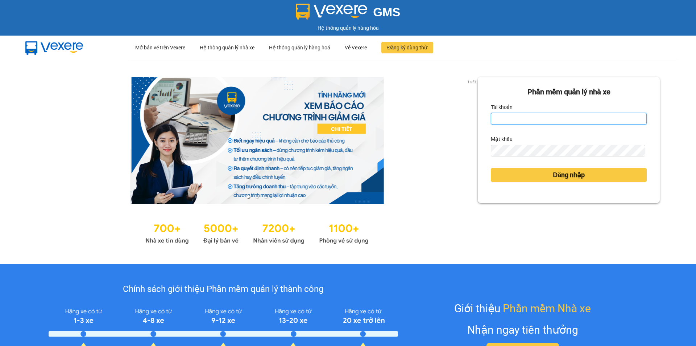
click at [526, 119] on input "Tài khoản" at bounding box center [569, 119] width 156 height 12
type input "bich.quochoang"
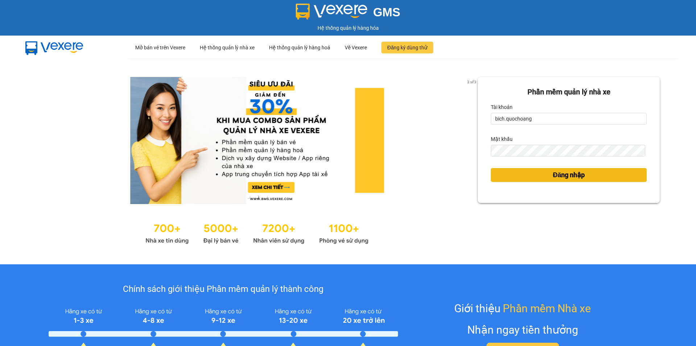
click at [579, 172] on span "Đăng nhập" at bounding box center [569, 175] width 32 height 10
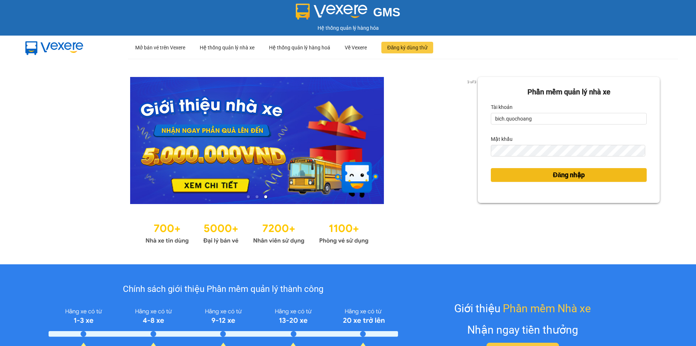
click at [572, 177] on span "Đăng nhập" at bounding box center [569, 175] width 32 height 10
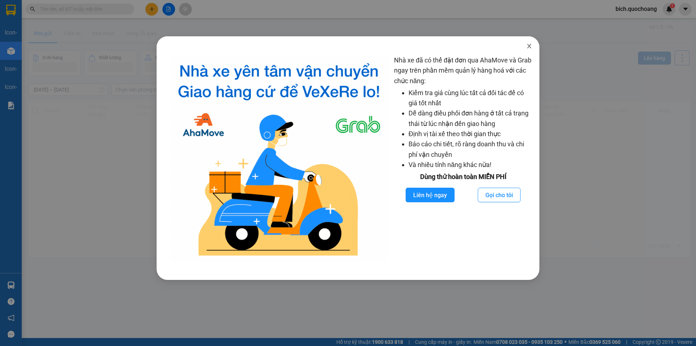
click at [533, 46] on span "Close" at bounding box center [529, 46] width 20 height 20
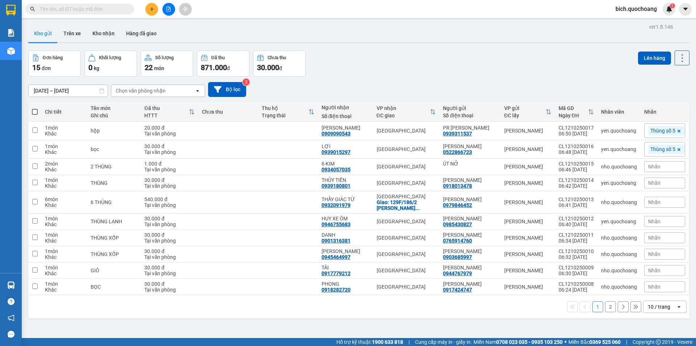
click at [658, 312] on div "10 / trang" at bounding box center [660, 307] width 33 height 12
click at [665, 299] on span "100 / trang" at bounding box center [657, 296] width 26 height 7
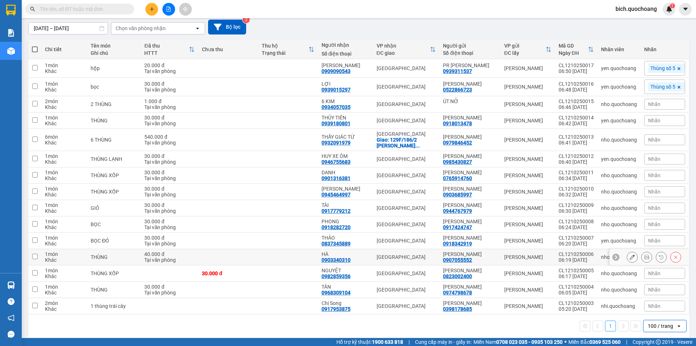
scroll to position [50, 0]
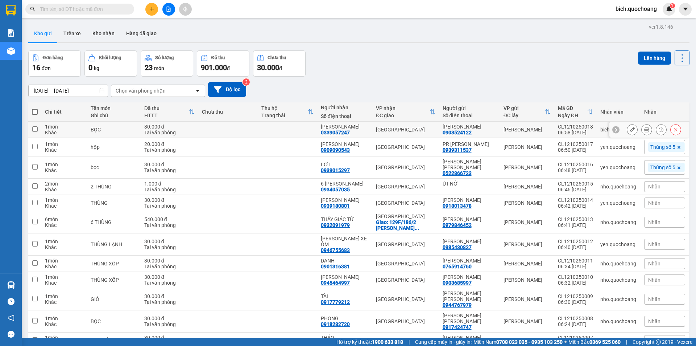
click at [645, 130] on icon at bounding box center [647, 129] width 5 height 5
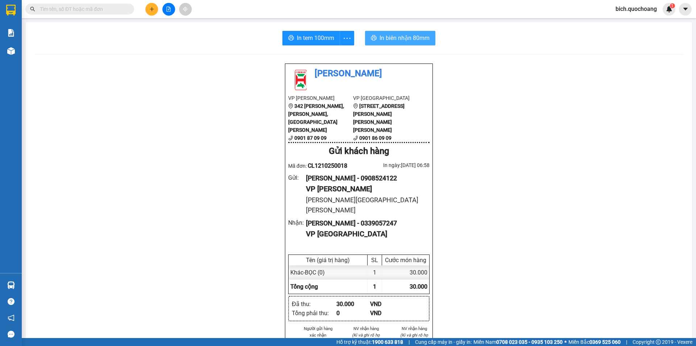
click at [380, 38] on span "In biên nhận 80mm" at bounding box center [405, 37] width 50 height 9
click at [292, 39] on button "In tem 100mm" at bounding box center [312, 38] width 58 height 15
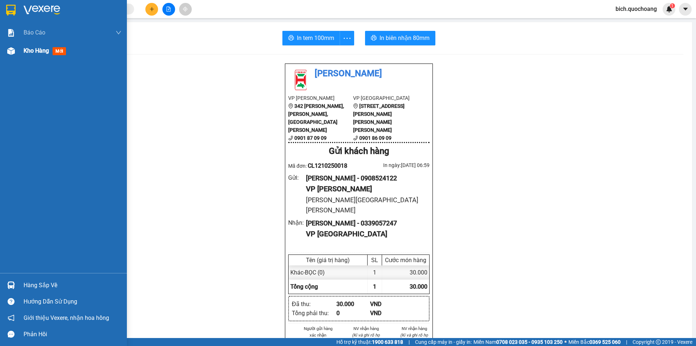
click at [27, 49] on span "Kho hàng" at bounding box center [36, 50] width 25 height 7
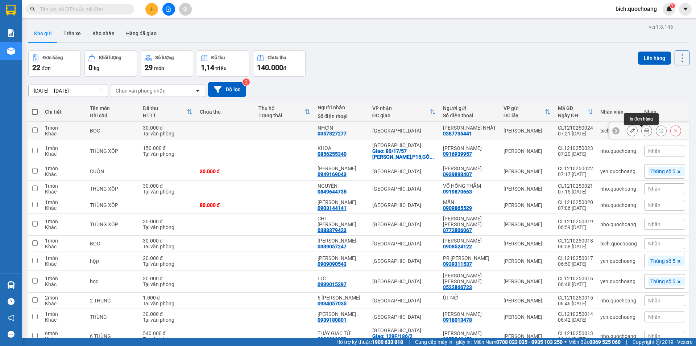
click at [642, 130] on button at bounding box center [647, 130] width 10 height 13
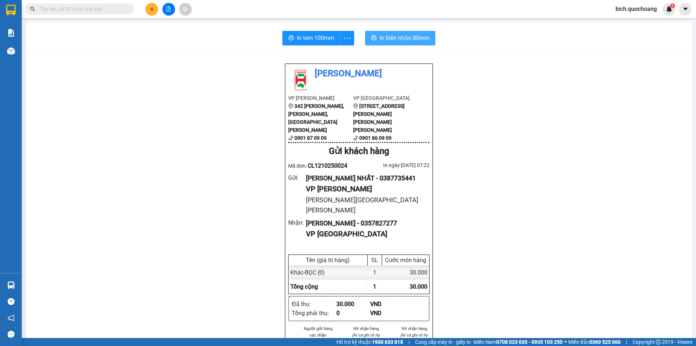
click at [413, 40] on span "In biên nhận 80mm" at bounding box center [405, 37] width 50 height 9
click at [300, 30] on div "In tem 100mm In biên nhận 80mm Quốc Hoàng VP Cao Lãnh 342 Nguyễn Huệ, P Mỹ Phú,…" at bounding box center [359, 320] width 667 height 597
click at [301, 43] on button "In tem 100mm" at bounding box center [312, 38] width 58 height 15
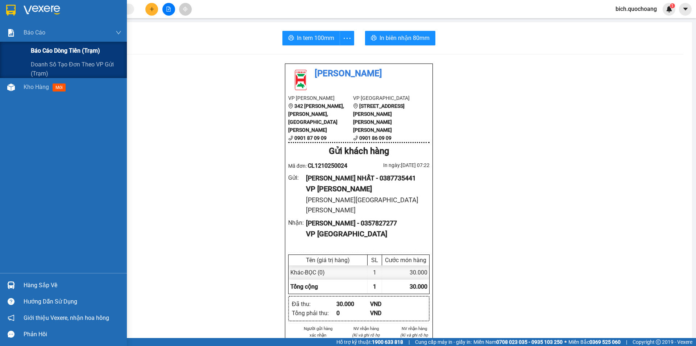
click at [45, 48] on span "Báo cáo dòng tiền (trạm)" at bounding box center [65, 50] width 69 height 9
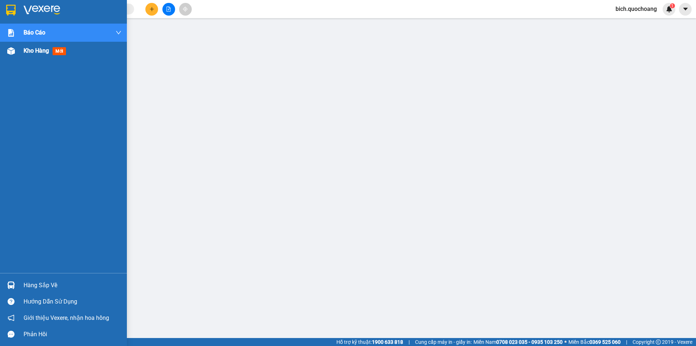
click at [28, 52] on span "Kho hàng" at bounding box center [36, 50] width 25 height 7
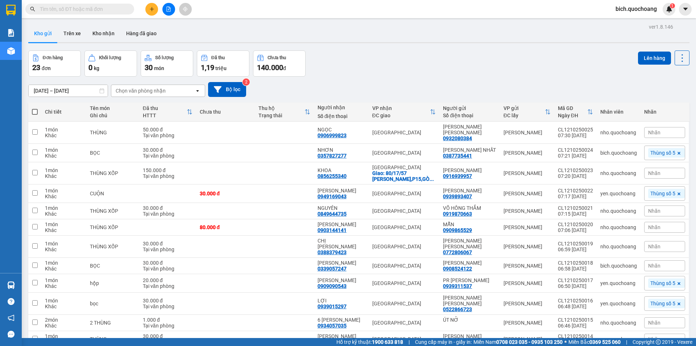
click at [90, 5] on input "text" at bounding box center [83, 9] width 86 height 8
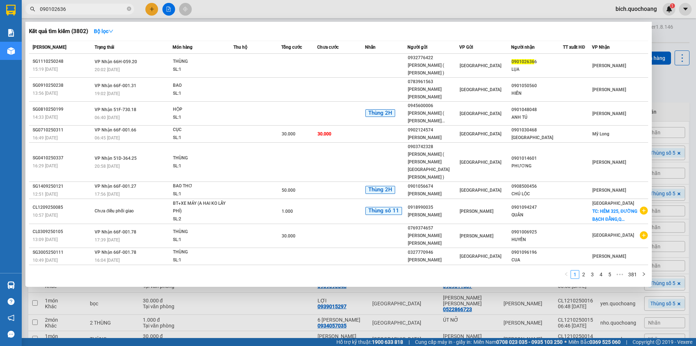
type input "0901026366"
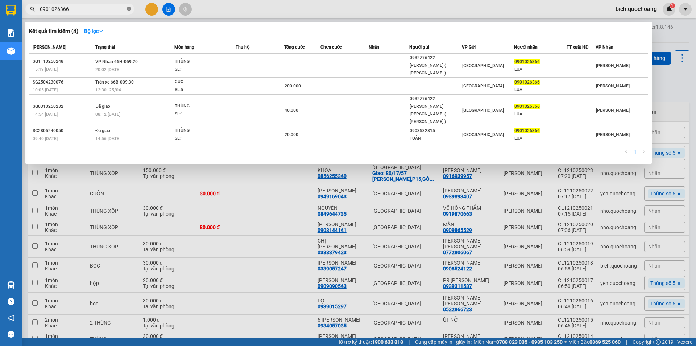
click at [130, 10] on icon "close-circle" at bounding box center [129, 9] width 4 height 4
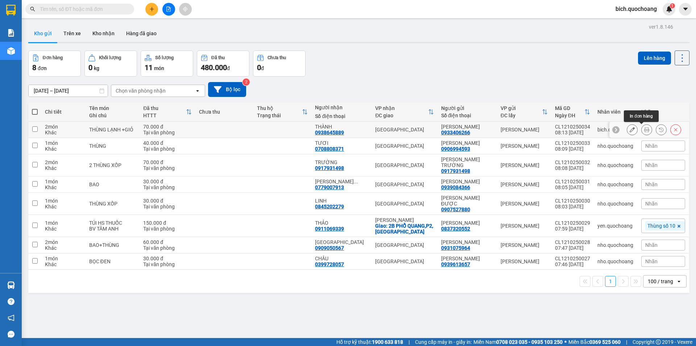
click at [645, 130] on icon at bounding box center [647, 129] width 5 height 5
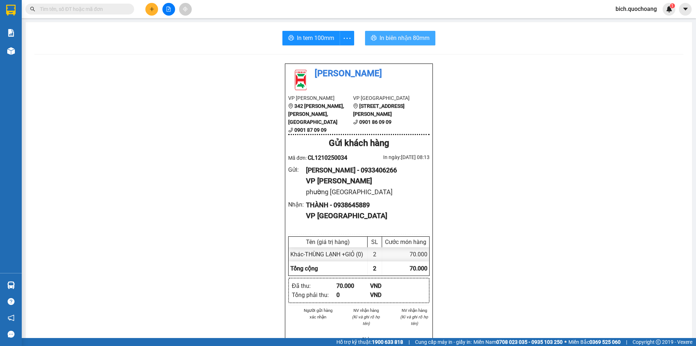
click at [415, 37] on span "In biên nhận 80mm" at bounding box center [405, 37] width 50 height 9
click at [312, 42] on span "In tem 100mm" at bounding box center [315, 37] width 37 height 9
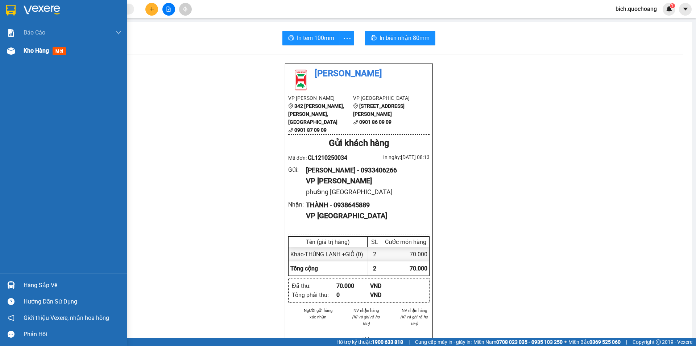
click at [28, 49] on span "Kho hàng" at bounding box center [36, 50] width 25 height 7
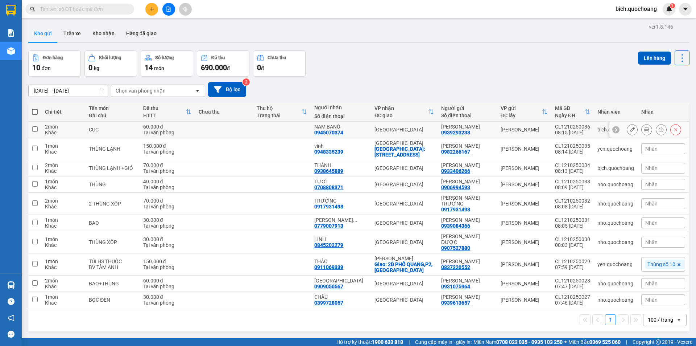
click at [645, 128] on icon at bounding box center [647, 129] width 5 height 5
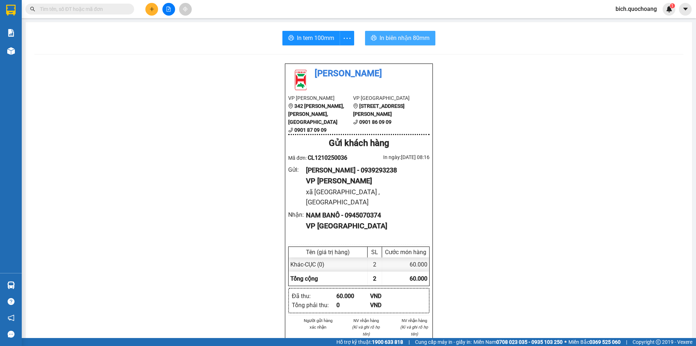
click at [409, 37] on span "In biên nhận 80mm" at bounding box center [405, 37] width 50 height 9
click at [301, 38] on span "In tem 100mm" at bounding box center [315, 37] width 37 height 9
click at [70, 9] on input "text" at bounding box center [83, 9] width 86 height 8
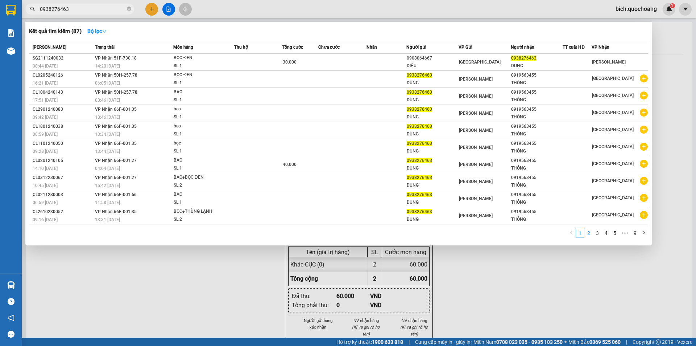
type input "0938276463"
click at [591, 234] on link "2" at bounding box center [589, 233] width 8 height 8
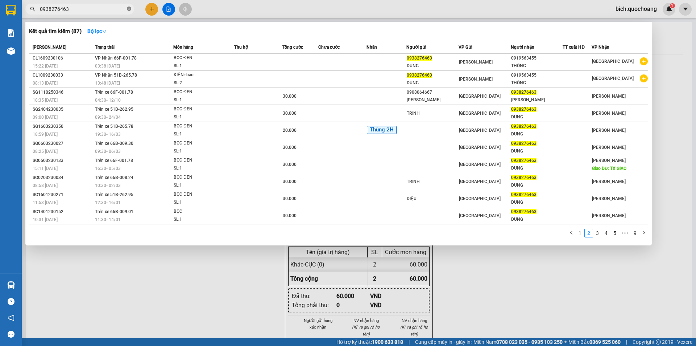
click at [129, 11] on icon "close-circle" at bounding box center [129, 9] width 4 height 4
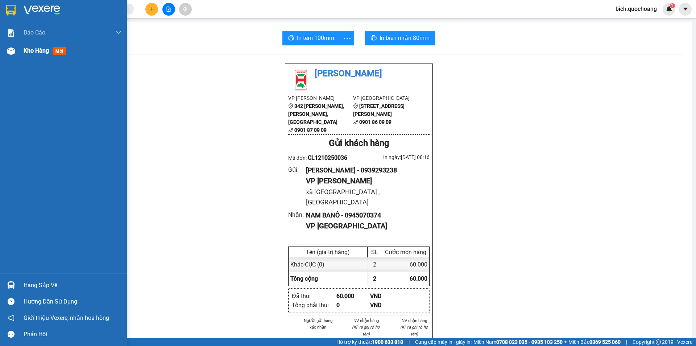
click at [38, 50] on span "Kho hàng" at bounding box center [36, 50] width 25 height 7
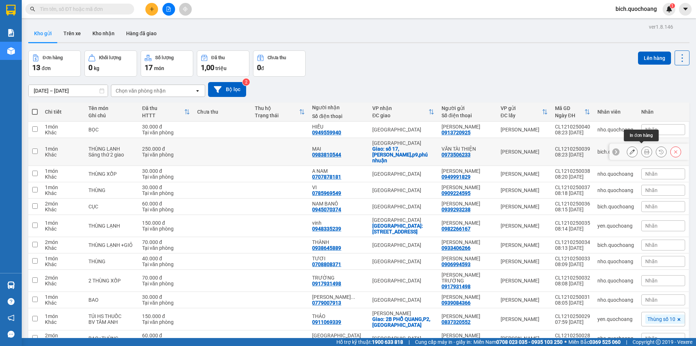
click at [645, 151] on icon at bounding box center [647, 151] width 5 height 5
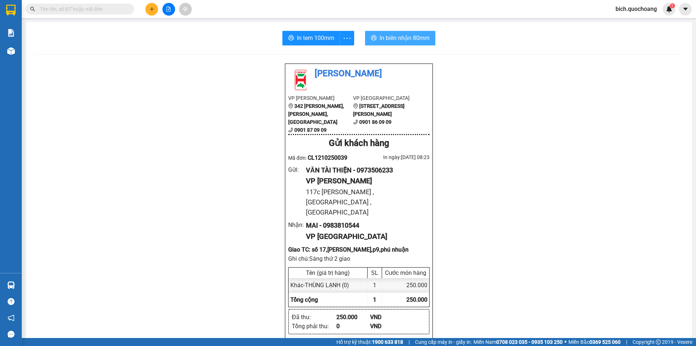
click at [387, 34] on span "In biên nhận 80mm" at bounding box center [405, 37] width 50 height 9
click at [304, 39] on span "In tem 100mm" at bounding box center [315, 37] width 37 height 9
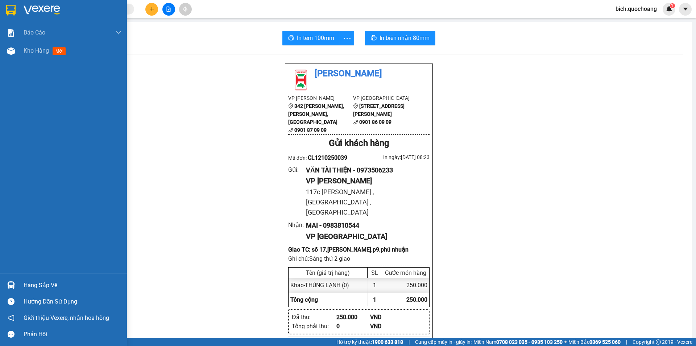
click at [33, 282] on div "Hàng sắp về" at bounding box center [73, 285] width 98 height 11
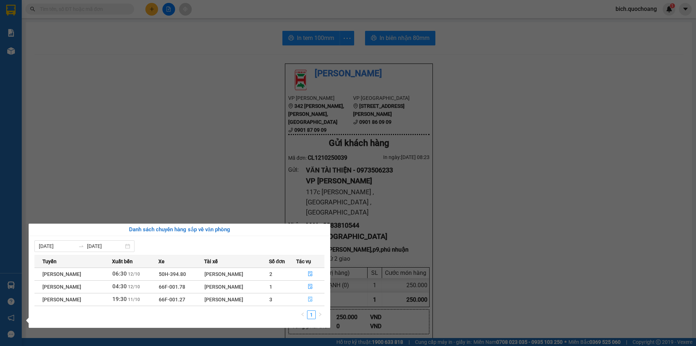
click at [312, 297] on icon "file-done" at bounding box center [310, 298] width 5 height 5
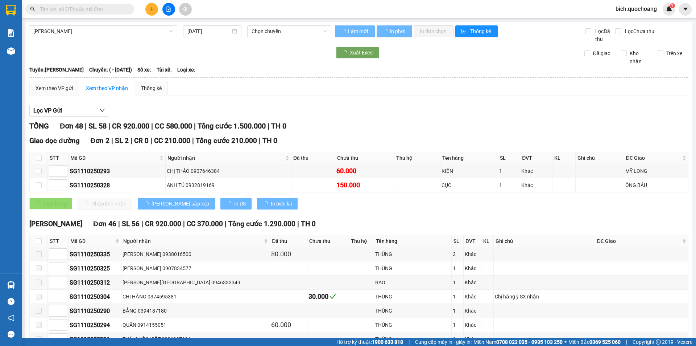
type input "11/10/2025"
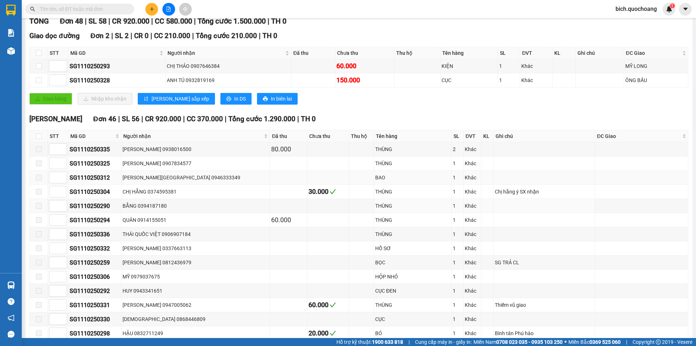
scroll to position [109, 0]
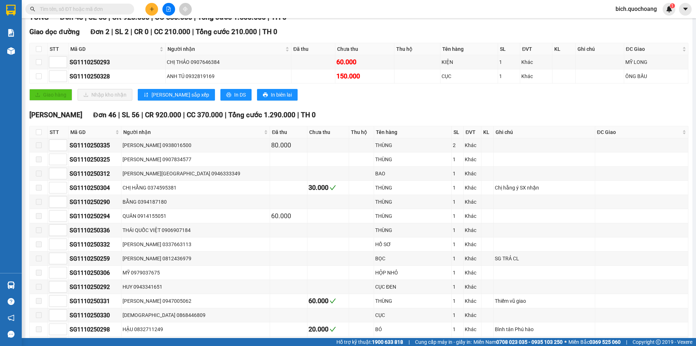
click at [44, 130] on th at bounding box center [39, 132] width 18 height 12
click at [40, 130] on input "checkbox" at bounding box center [39, 132] width 6 height 6
checkbox input "true"
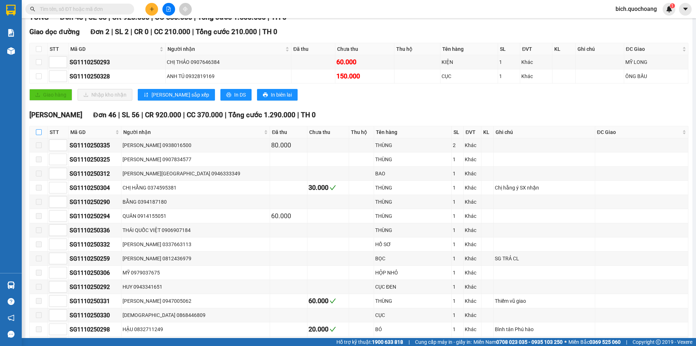
checkbox input "true"
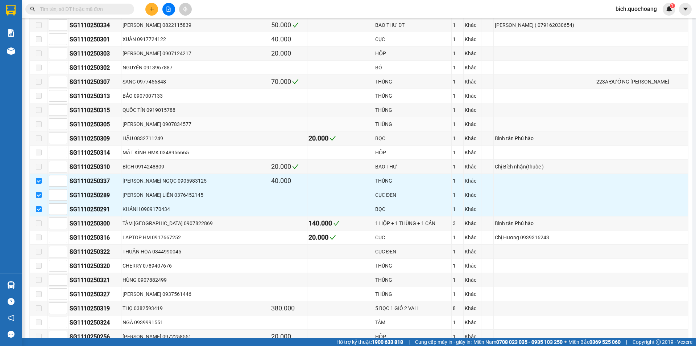
scroll to position [544, 0]
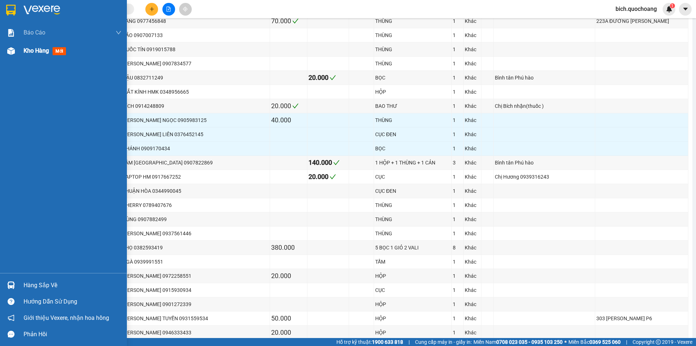
click at [29, 52] on span "Kho hàng" at bounding box center [36, 50] width 25 height 7
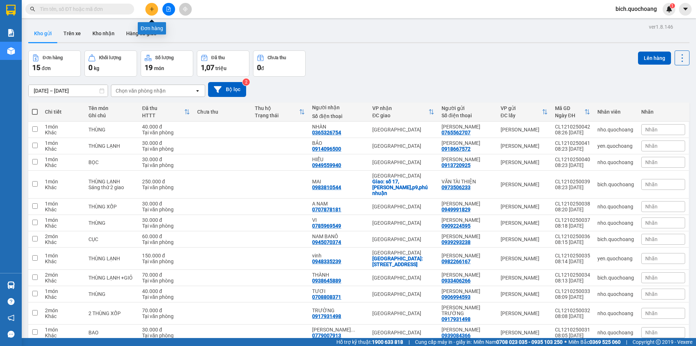
click at [151, 9] on icon "plus" at bounding box center [151, 9] width 5 height 5
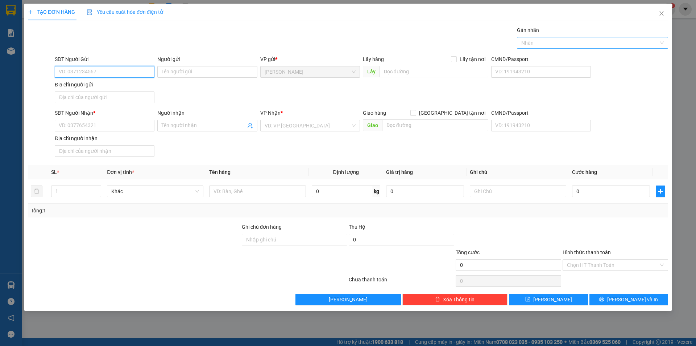
click at [558, 43] on div at bounding box center [589, 42] width 140 height 9
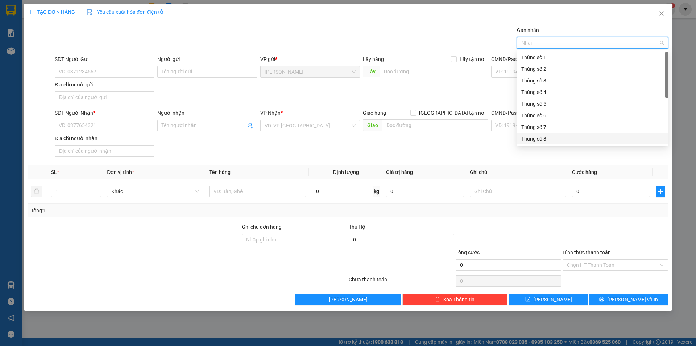
scroll to position [36, 0]
click at [557, 125] on div "Thùng số 10" at bounding box center [593, 126] width 143 height 8
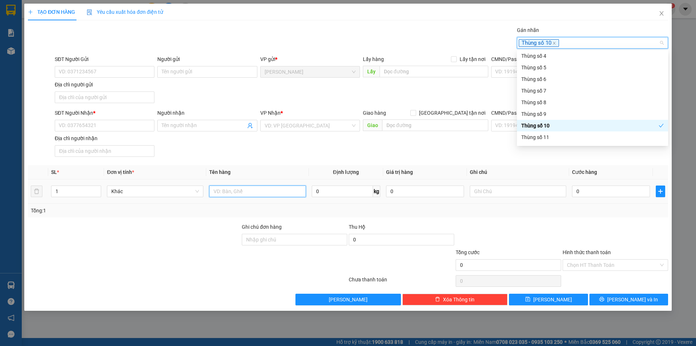
click at [227, 194] on input "text" at bounding box center [257, 191] width 96 height 12
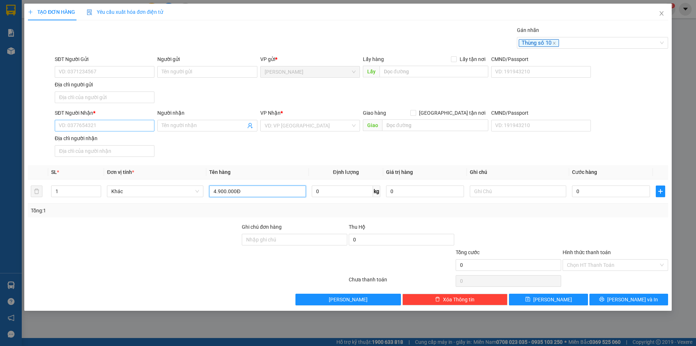
type input "4.900.000Đ"
click at [108, 125] on input "SĐT Người Nhận *" at bounding box center [105, 126] width 100 height 12
type input "0903720212"
click at [116, 138] on div "0903720212 - NGUYỄN THỊ TUYẾT" at bounding box center [104, 140] width 91 height 8
type input "NGUYỄN THỊ TUYẾT"
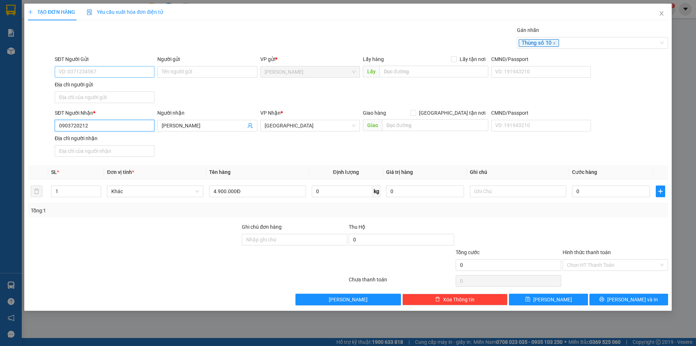
type input "0903720212"
click at [107, 73] on input "SĐT Người Gửi" at bounding box center [105, 72] width 100 height 12
click at [122, 84] on div "0775938818 - NGUYỄN CÔNG THIỆN ( CHÍN )" at bounding box center [104, 86] width 91 height 8
type input "0775938818"
type input "NGUYỄN CÔNG THIỆN ( CHÍN )"
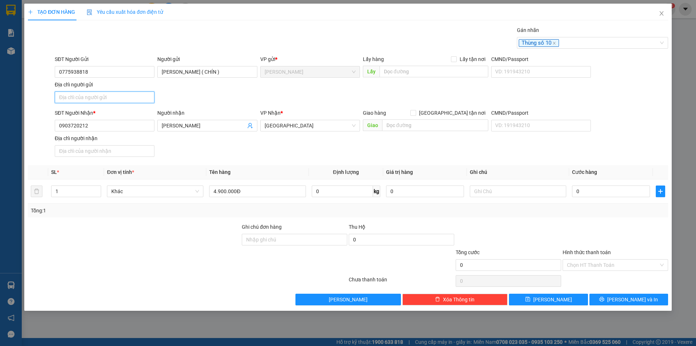
click at [105, 95] on input "Địa chỉ người gửi" at bounding box center [105, 97] width 100 height 12
type input "PHƯỜNG CAO LÃNH,TỈNH ĐỒNG THÁP"
click at [613, 192] on input "0" at bounding box center [611, 191] width 78 height 12
type input "4"
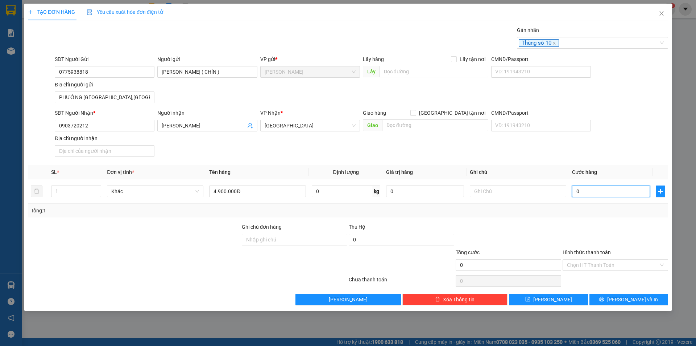
type input "4"
type input "40"
type input "40.000"
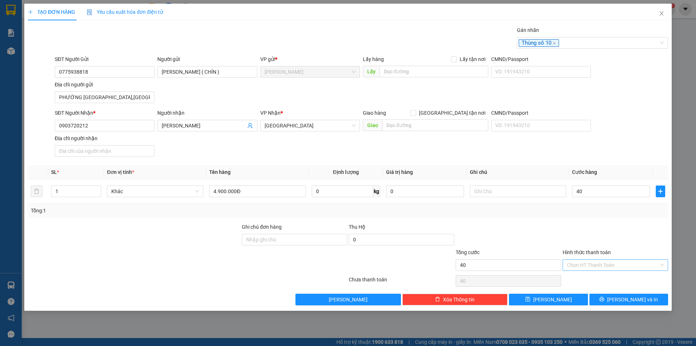
type input "40.000"
click at [631, 263] on input "Hình thức thanh toán" at bounding box center [613, 264] width 92 height 11
click at [614, 279] on div "Tại văn phòng" at bounding box center [615, 279] width 97 height 8
type input "0"
click at [606, 304] on button "Lưu và In" at bounding box center [629, 299] width 79 height 12
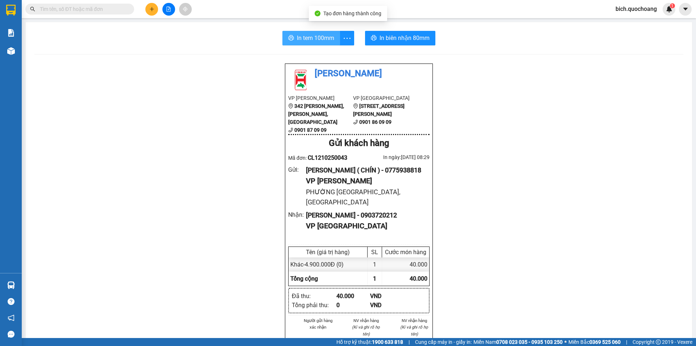
click at [319, 39] on span "In tem 100mm" at bounding box center [315, 37] width 37 height 9
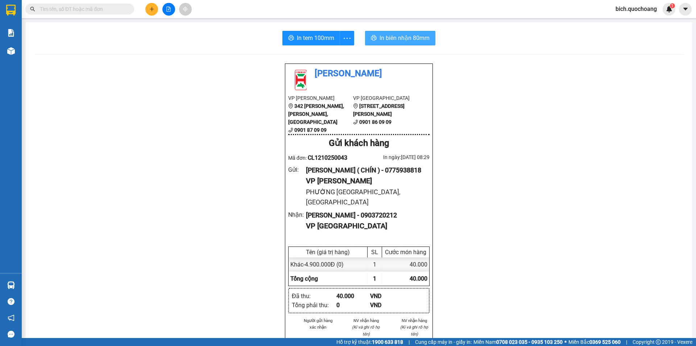
click at [407, 39] on span "In biên nhận 80mm" at bounding box center [405, 37] width 50 height 9
click at [78, 10] on input "text" at bounding box center [83, 9] width 86 height 8
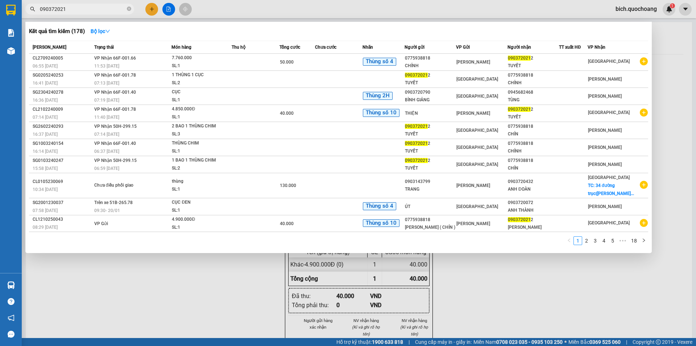
type input "0903720212"
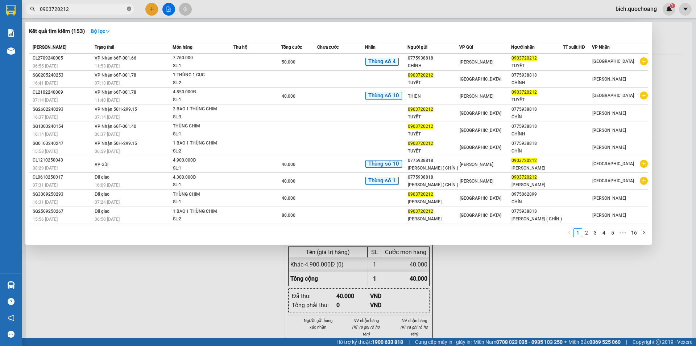
click at [130, 9] on icon "close-circle" at bounding box center [129, 9] width 4 height 4
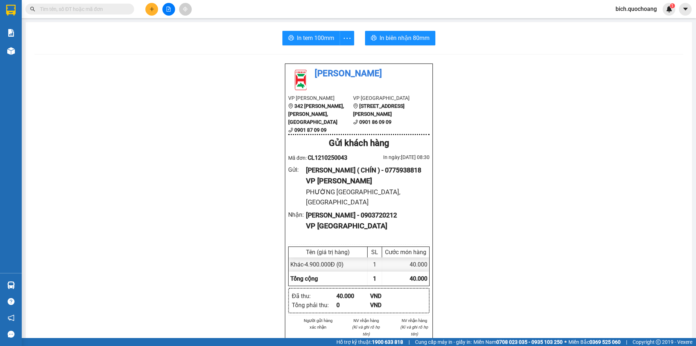
click at [70, 10] on input "text" at bounding box center [83, 9] width 86 height 8
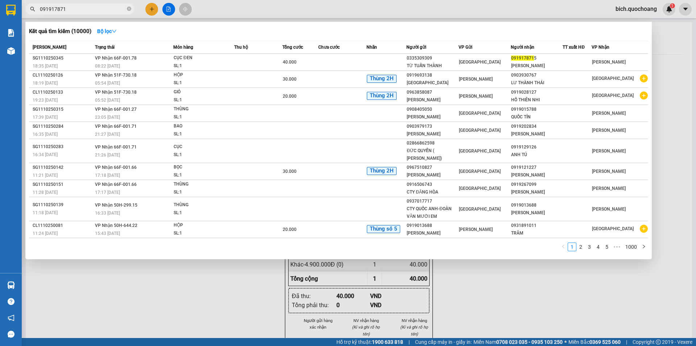
type input "0919178715"
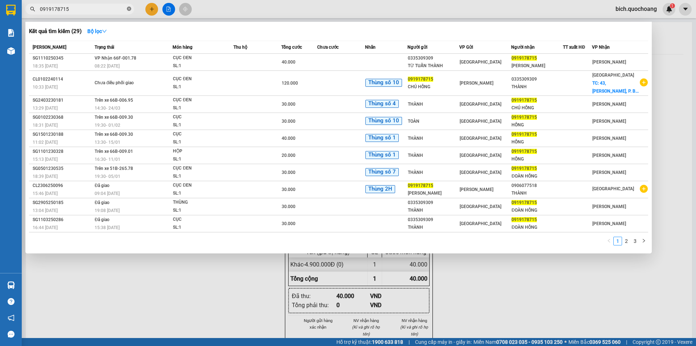
click at [129, 8] on icon "close-circle" at bounding box center [129, 9] width 4 height 4
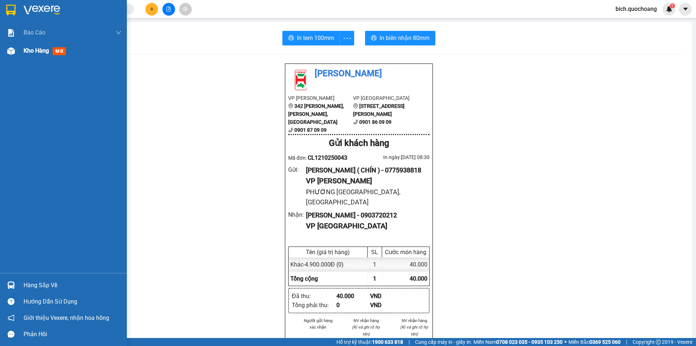
click at [33, 53] on span "Kho hàng" at bounding box center [36, 50] width 25 height 7
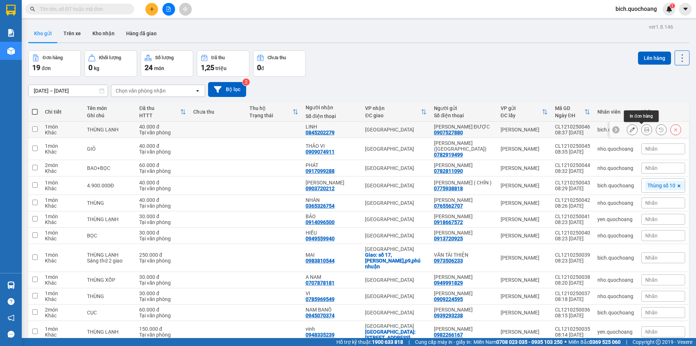
click at [645, 128] on icon at bounding box center [647, 129] width 5 height 5
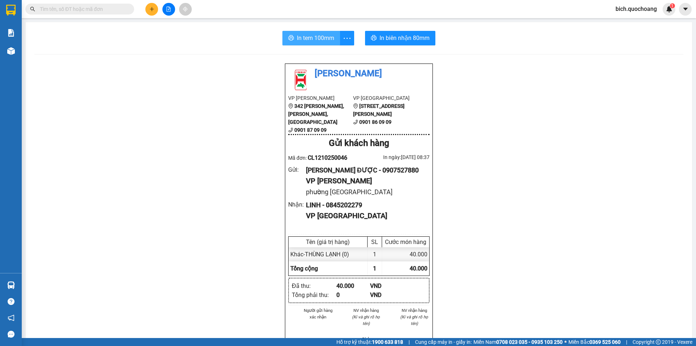
click at [300, 38] on span "In tem 100mm" at bounding box center [315, 37] width 37 height 9
click at [380, 36] on span "In biên nhận 80mm" at bounding box center [405, 37] width 50 height 9
click at [313, 39] on span "In tem 100mm" at bounding box center [315, 37] width 37 height 9
click at [382, 33] on span "In biên nhận 80mm" at bounding box center [405, 37] width 50 height 9
click at [59, 7] on input "text" at bounding box center [83, 9] width 86 height 8
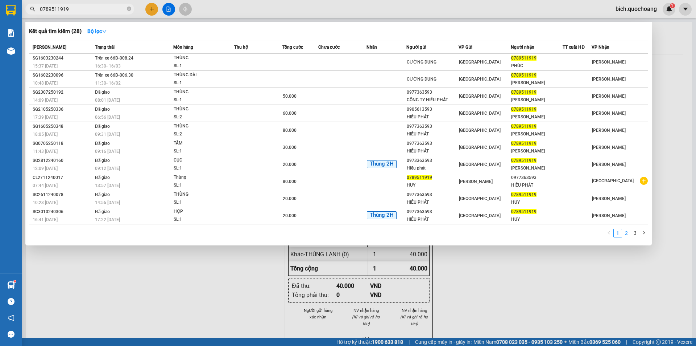
type input "0789511919"
click at [630, 235] on link "2" at bounding box center [627, 233] width 8 height 8
click at [129, 7] on icon "close-circle" at bounding box center [129, 9] width 4 height 4
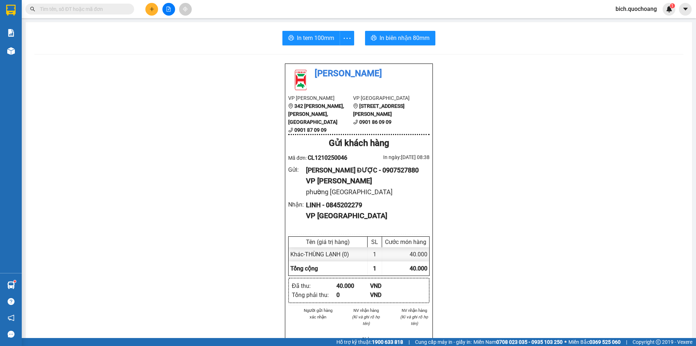
click at [87, 13] on input "text" at bounding box center [83, 9] width 86 height 8
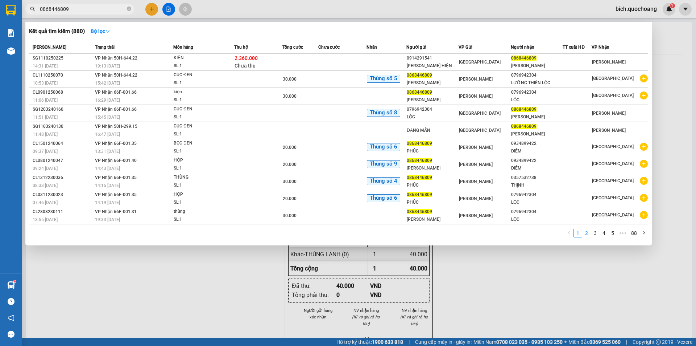
type input "0868446809"
click at [588, 231] on link "2" at bounding box center [587, 233] width 8 height 8
click at [130, 11] on icon "close-circle" at bounding box center [129, 9] width 4 height 4
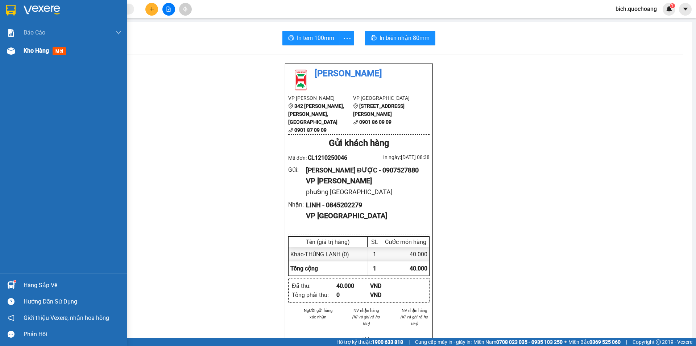
click at [44, 48] on span "Kho hàng" at bounding box center [36, 50] width 25 height 7
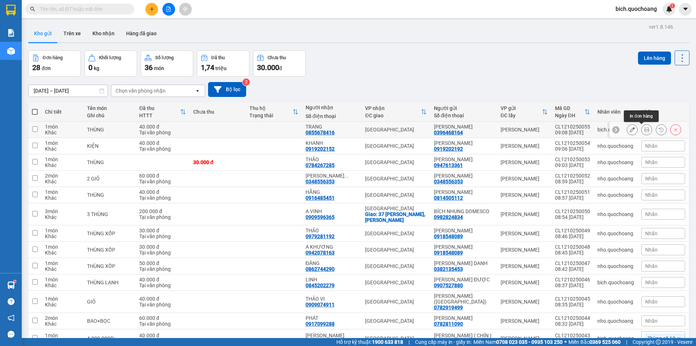
click at [645, 128] on button at bounding box center [647, 129] width 10 height 13
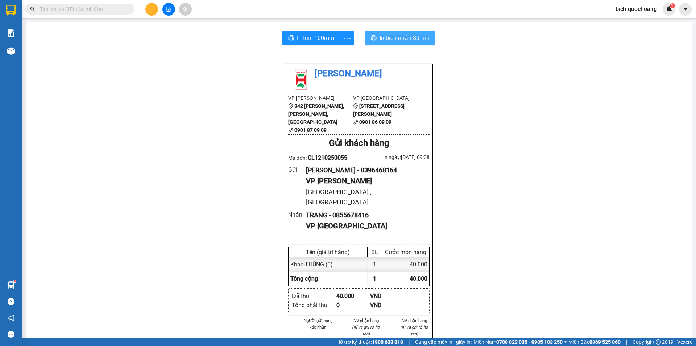
click at [400, 37] on span "In biên nhận 80mm" at bounding box center [405, 37] width 50 height 9
click at [306, 29] on div "In tem 100mm In biên nhận 80mm Quốc Hoàng VP Cao Lãnh 342 Nguyễn Huệ, P Mỹ Phú,…" at bounding box center [359, 310] width 667 height 577
click at [304, 36] on span "In tem 100mm" at bounding box center [315, 37] width 37 height 9
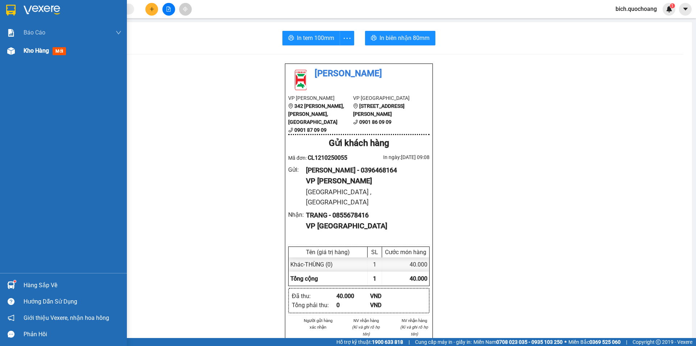
click at [23, 45] on div "Kho hàng mới" at bounding box center [63, 51] width 127 height 18
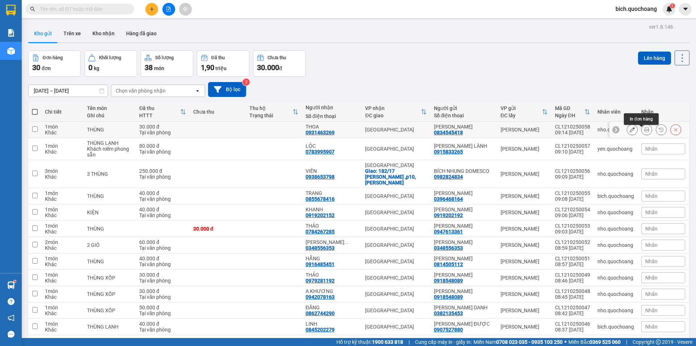
click at [630, 132] on icon at bounding box center [632, 129] width 5 height 5
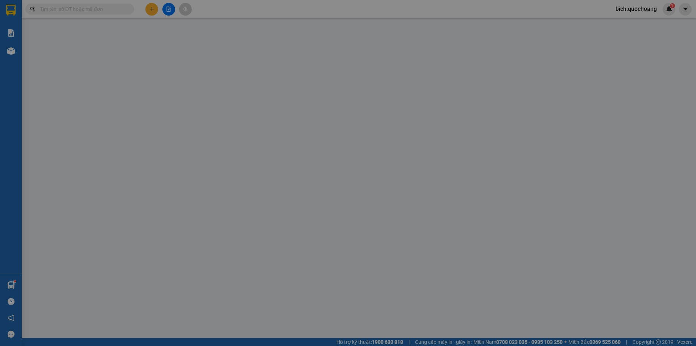
type input "0834545418"
type input "ĐỖ THỊ NGỌC HƯƠNGD"
type input "QL30,P MỸ NGÃI, ĐỒNG THÁP"
type input "0931463269"
type input "THOA"
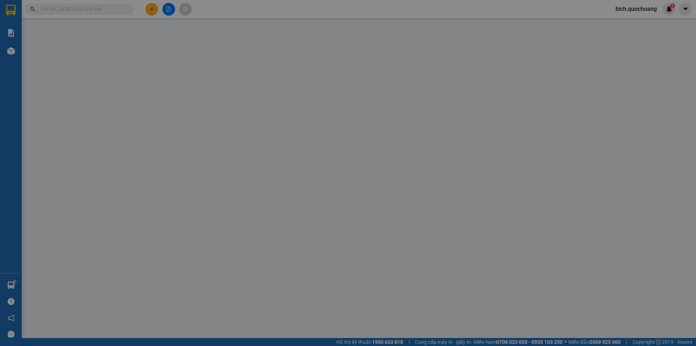
type input "30.000"
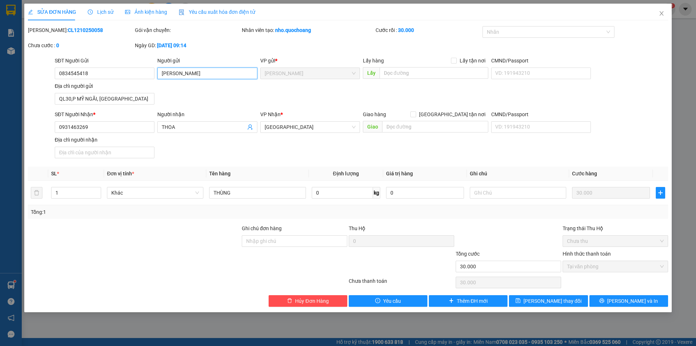
click at [230, 78] on input "ĐỖ THỊ NGỌC HƯƠNGD" at bounding box center [207, 73] width 100 height 12
type input "ĐỖ THỊ NGỌC HƯƠNG"
type input "0"
type input "ĐỖ THỊ NGỌC HU"
click at [647, 299] on button "Lưu và In" at bounding box center [629, 301] width 79 height 12
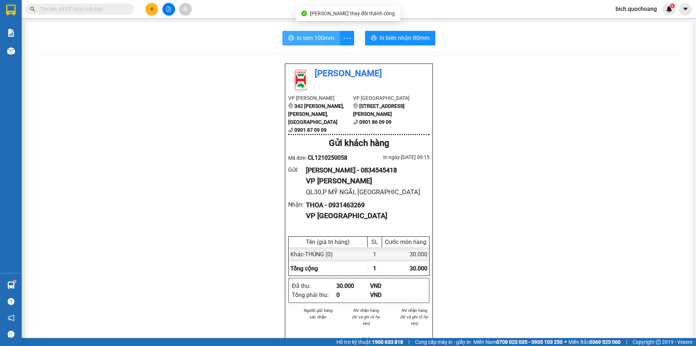
click at [321, 40] on span "In tem 100mm" at bounding box center [315, 37] width 37 height 9
click at [388, 48] on div "In tem 100mm In biên nhận 80mm Quốc Hoàng VP Cao Lãnh 342 Nguyễn Huệ, P Mỹ Phú,…" at bounding box center [359, 305] width 667 height 567
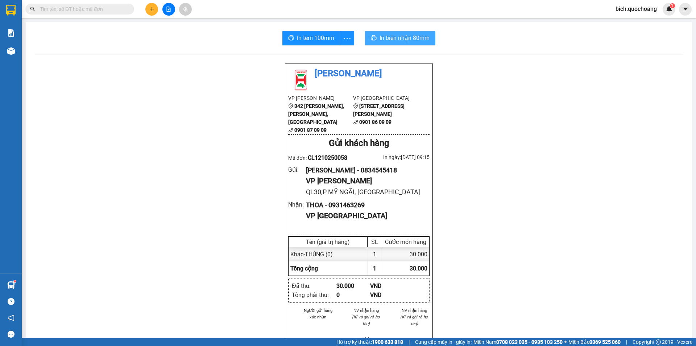
click at [389, 43] on button "In biên nhận 80mm" at bounding box center [400, 38] width 70 height 15
click at [95, 8] on input "text" at bounding box center [83, 9] width 86 height 8
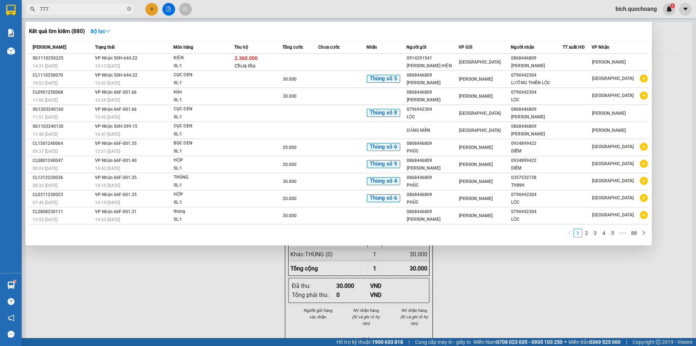
type input "7777"
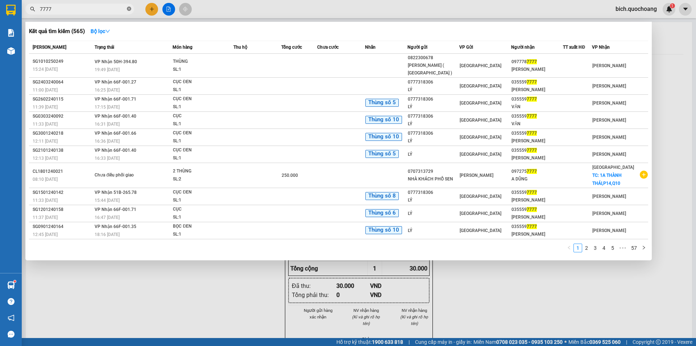
click at [127, 6] on span at bounding box center [129, 9] width 4 height 7
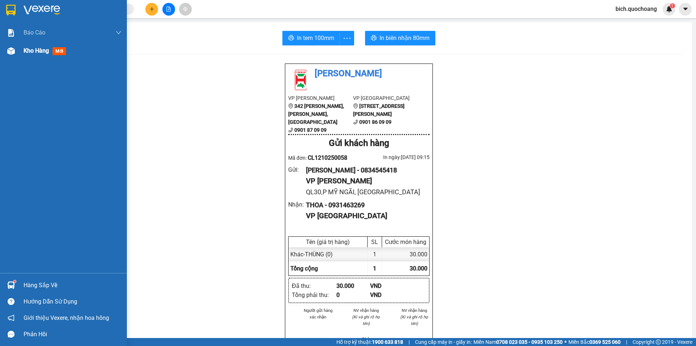
click at [46, 52] on span "Kho hàng" at bounding box center [36, 50] width 25 height 7
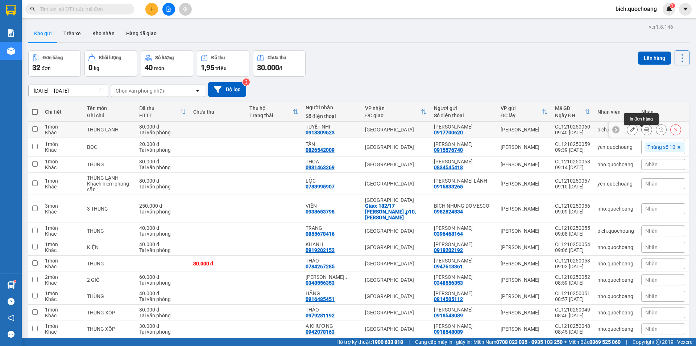
click at [642, 131] on button at bounding box center [647, 129] width 10 height 13
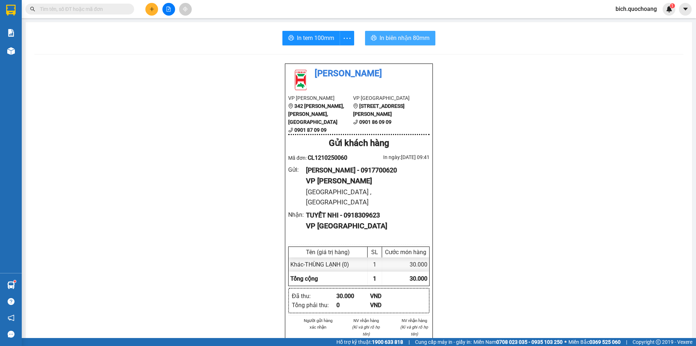
click at [385, 38] on span "In biên nhận 80mm" at bounding box center [405, 37] width 50 height 9
click at [306, 36] on span "In tem 100mm" at bounding box center [315, 37] width 37 height 9
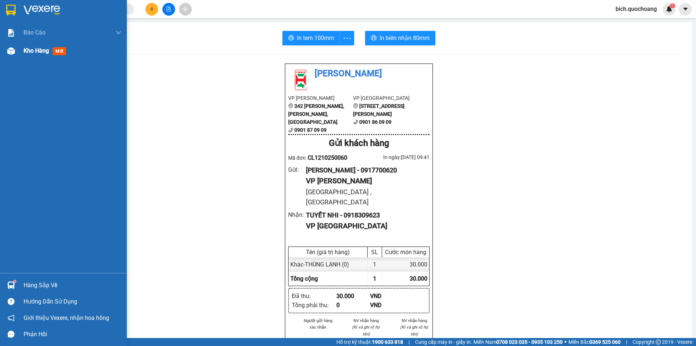
click at [33, 51] on span "Kho hàng" at bounding box center [36, 50] width 25 height 7
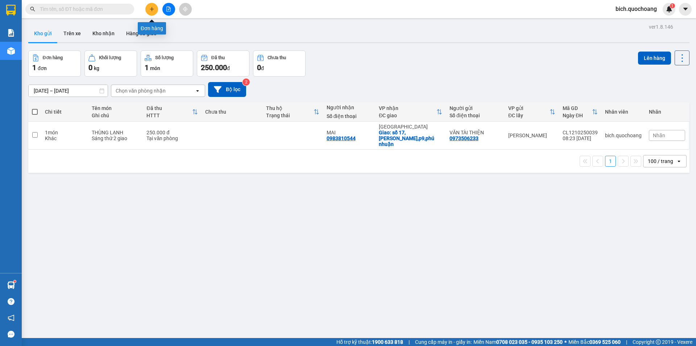
click at [153, 4] on button at bounding box center [151, 9] width 13 height 13
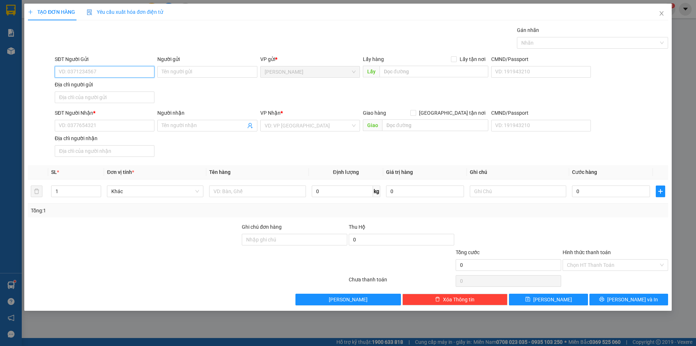
click at [95, 71] on input "SĐT Người Gửi" at bounding box center [105, 72] width 100 height 12
type input "0703799456"
click at [132, 83] on div "0703799456 - NGUYỄN THANH NƯƠNG" at bounding box center [104, 86] width 91 height 8
type input "[PERSON_NAME]"
type input "0703799456"
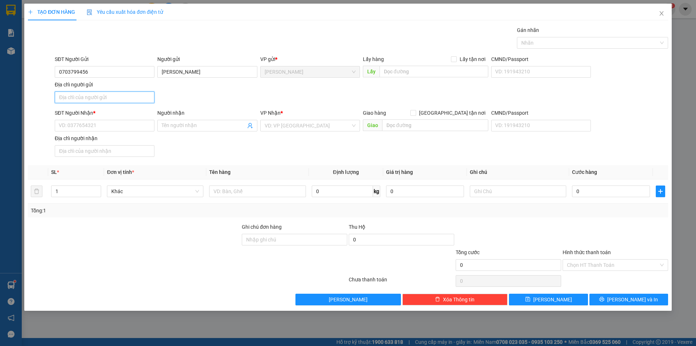
click at [99, 99] on input "Địa chỉ người gửi" at bounding box center [105, 97] width 100 height 12
type input "PHƯỜNG CAO LÃNH,TỈNH ĐỒNG THÁP"
click at [91, 124] on input "SĐT Người Nhận *" at bounding box center [105, 126] width 100 height 12
type input "0788908805"
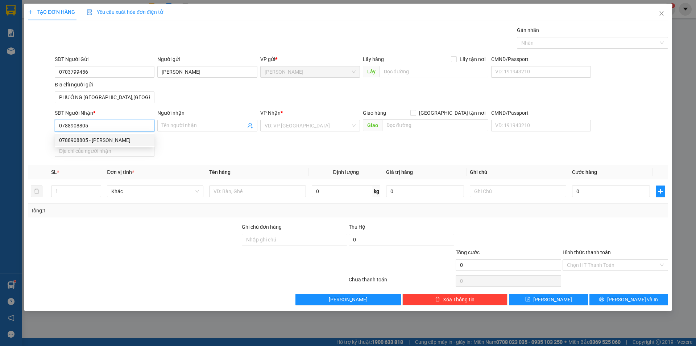
click at [117, 140] on div "0788908805 - TRẦN MINH VƯƠNG" at bounding box center [104, 140] width 91 height 8
type input "TRẦN MINH VƯƠNG"
type input "0788908805"
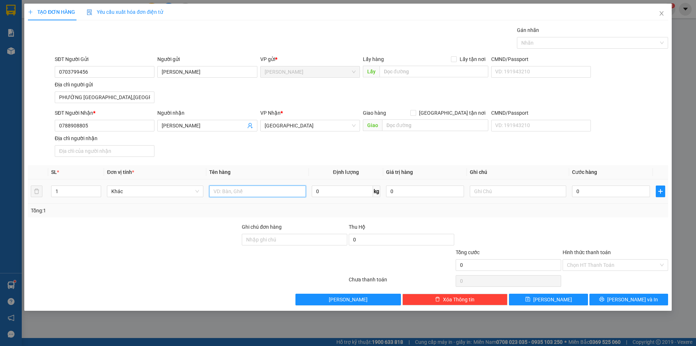
click at [239, 193] on input "text" at bounding box center [257, 191] width 96 height 12
type input "Y"
type input "THÙNG"
drag, startPoint x: 592, startPoint y: 189, endPoint x: 588, endPoint y: 190, distance: 4.7
click at [592, 189] on input "0" at bounding box center [611, 191] width 78 height 12
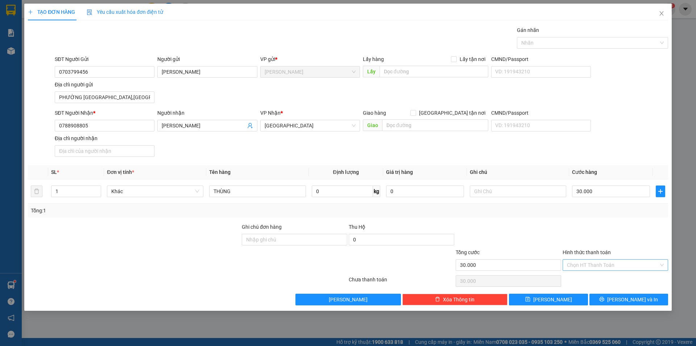
click at [593, 266] on input "Hình thức thanh toán" at bounding box center [613, 264] width 92 height 11
click at [601, 280] on div "Tại văn phòng" at bounding box center [615, 279] width 97 height 8
drag, startPoint x: 611, startPoint y: 296, endPoint x: 615, endPoint y: 296, distance: 3.6
click at [612, 296] on button "Lưu và In" at bounding box center [629, 299] width 79 height 12
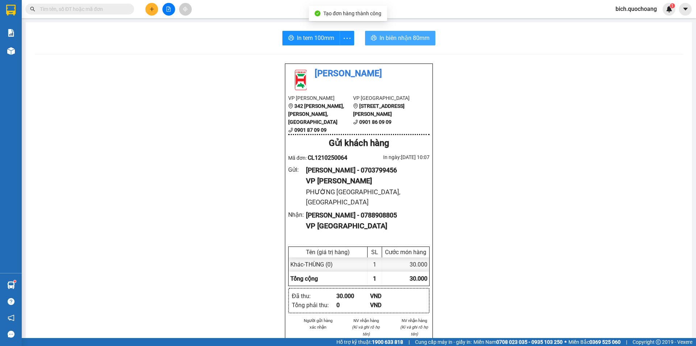
click at [413, 38] on span "In biên nhận 80mm" at bounding box center [405, 37] width 50 height 9
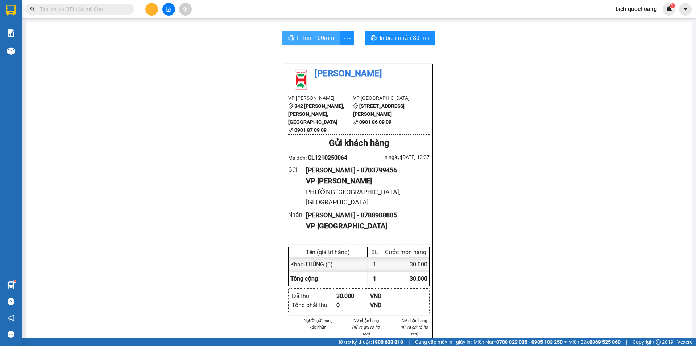
click at [319, 38] on span "In tem 100mm" at bounding box center [315, 37] width 37 height 9
click at [69, 7] on input "text" at bounding box center [83, 9] width 86 height 8
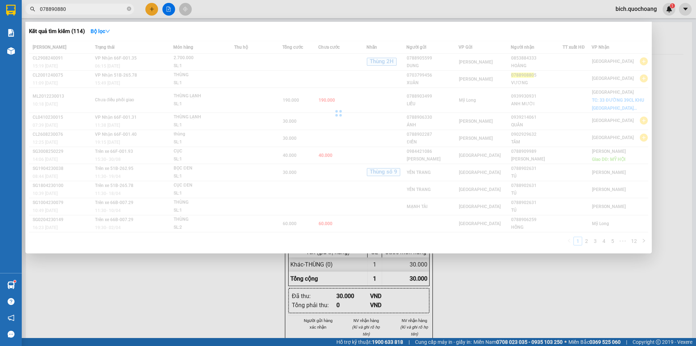
type input "0788908805"
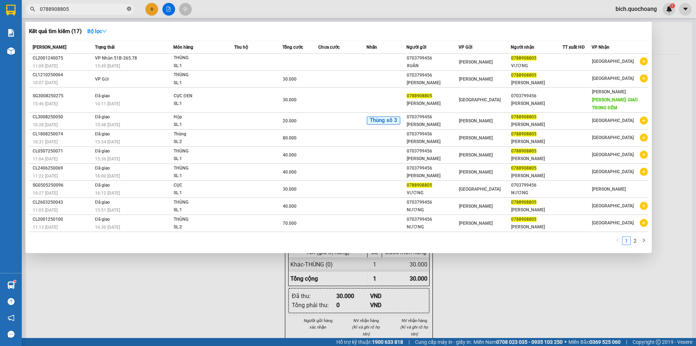
click at [130, 9] on icon "close-circle" at bounding box center [129, 9] width 4 height 4
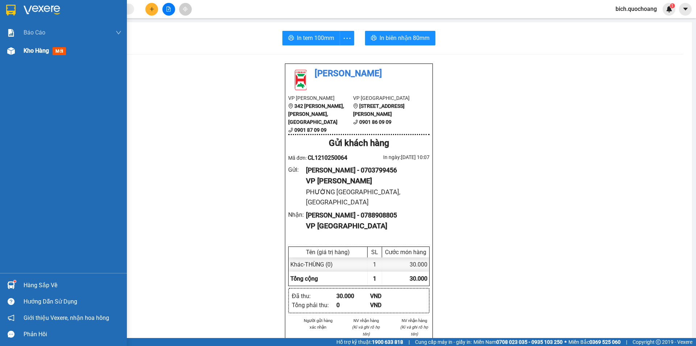
click at [19, 49] on div "Kho hàng mới" at bounding box center [63, 51] width 127 height 18
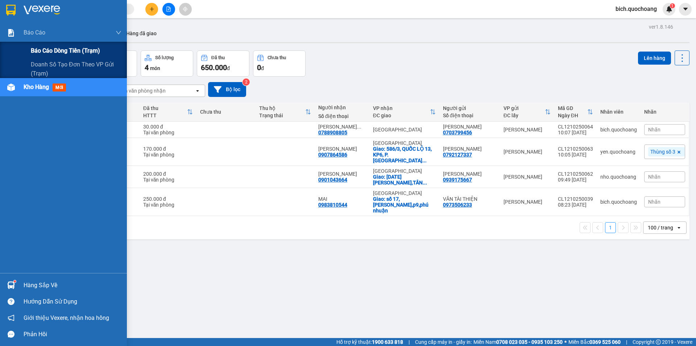
click at [46, 46] on span "Báo cáo dòng tiền (trạm)" at bounding box center [65, 50] width 69 height 9
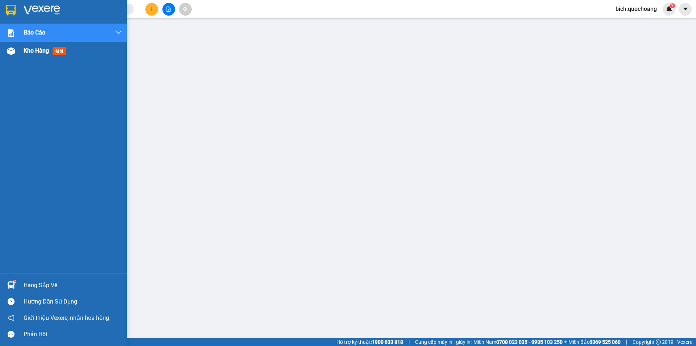
click at [32, 51] on span "Kho hàng" at bounding box center [36, 50] width 25 height 7
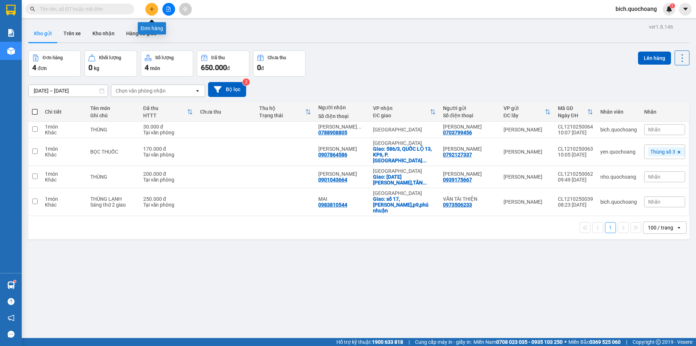
click at [155, 9] on button at bounding box center [151, 9] width 13 height 13
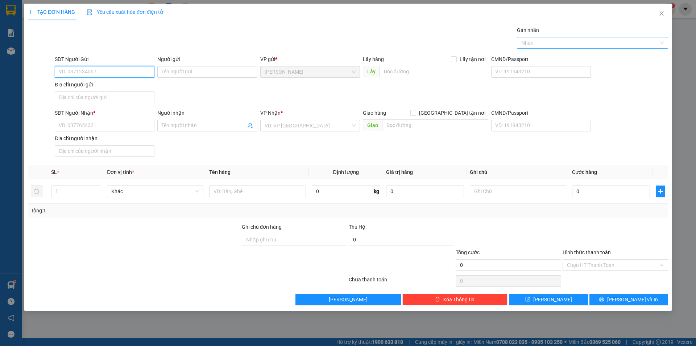
click at [588, 40] on div at bounding box center [589, 42] width 140 height 9
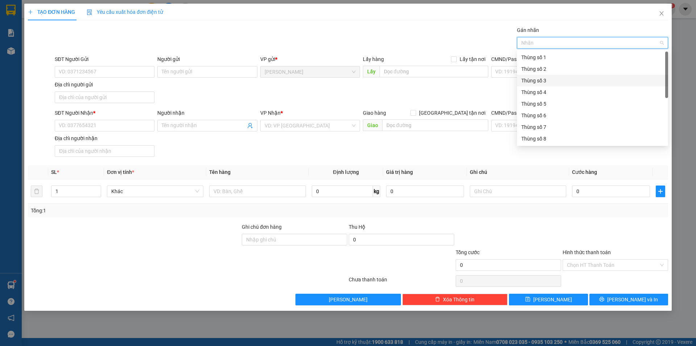
click at [543, 83] on div "Thùng số 3" at bounding box center [593, 81] width 143 height 8
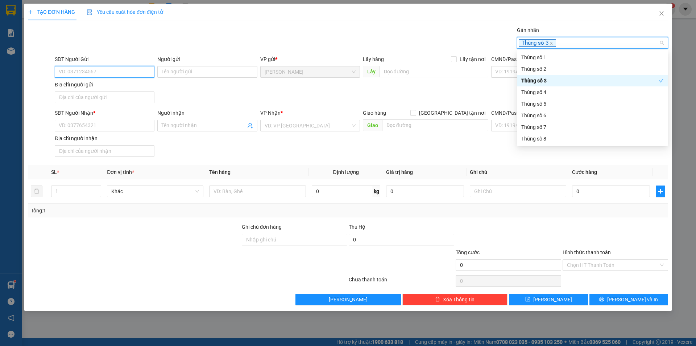
click at [102, 70] on input "SĐT Người Gửi" at bounding box center [105, 72] width 100 height 12
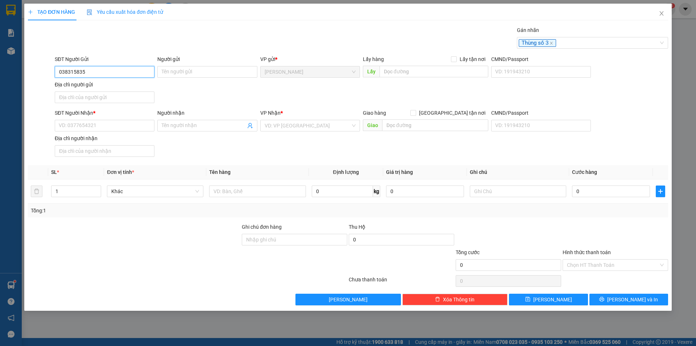
type input "0383158352"
click at [119, 81] on div "0383158352 - PXN Á CHÂU" at bounding box center [105, 87] width 100 height 12
type input "PXN Á CHÂU"
type input "0383158352"
click at [120, 99] on input "Địa chỉ người gửi" at bounding box center [105, 97] width 100 height 12
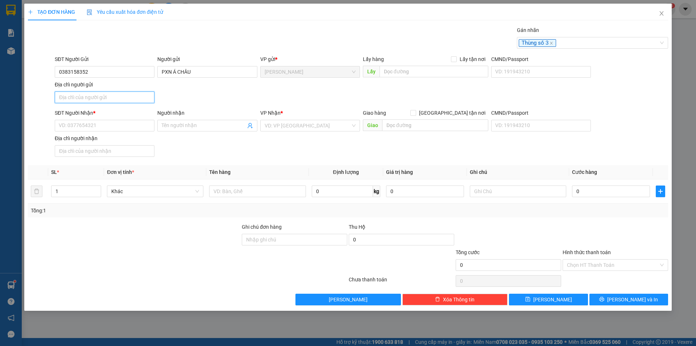
type input "PHƯỜNG CAO LÃNH,TỈNH ĐỒNG THÁP"
click at [87, 130] on input "SĐT Người Nhận *" at bounding box center [105, 126] width 100 height 12
type input "0834237377"
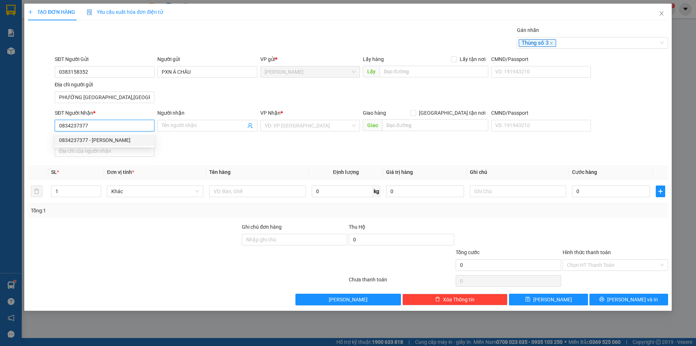
click at [104, 143] on div "0834237377 - CAO QUANG" at bounding box center [104, 140] width 91 height 8
type input "[PERSON_NAME]"
type input "0834237377"
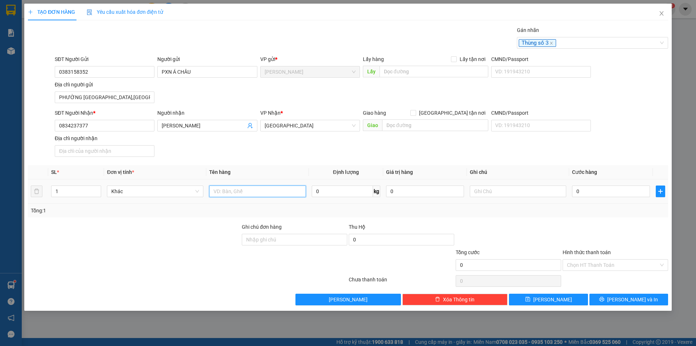
click at [248, 194] on input "text" at bounding box center [257, 191] width 96 height 12
type input "HỘP"
click at [601, 186] on input "0" at bounding box center [611, 191] width 78 height 12
click at [603, 267] on input "Hình thức thanh toán" at bounding box center [613, 264] width 92 height 11
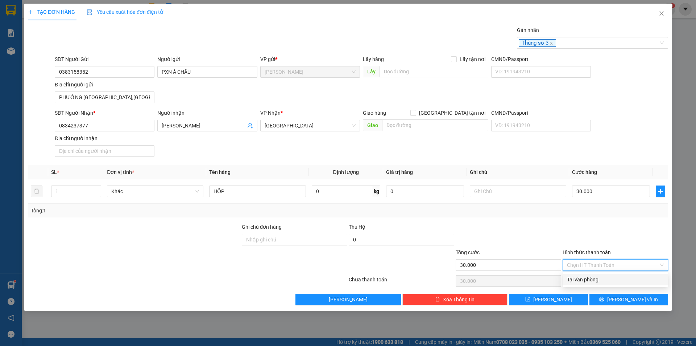
click at [598, 279] on div "Tại văn phòng" at bounding box center [615, 279] width 97 height 8
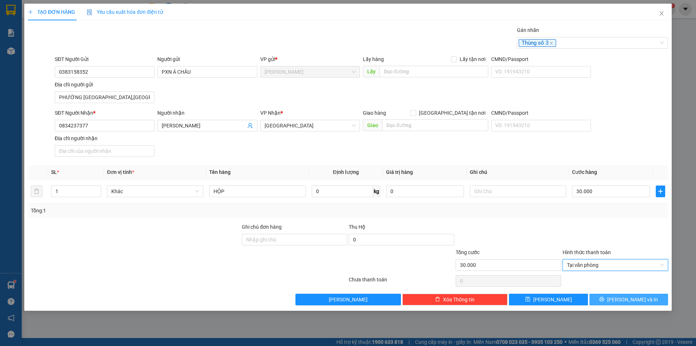
click at [613, 301] on button "Lưu và In" at bounding box center [629, 299] width 79 height 12
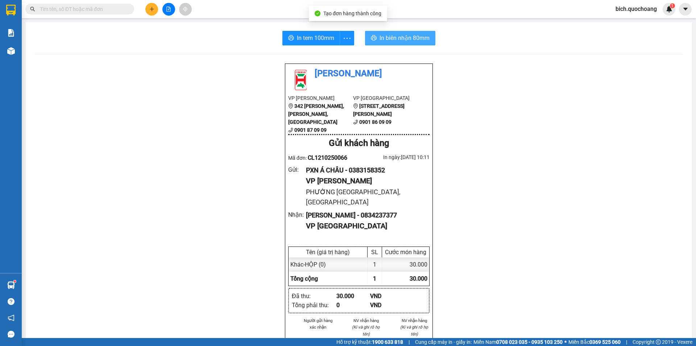
click at [412, 37] on span "In biên nhận 80mm" at bounding box center [405, 37] width 50 height 9
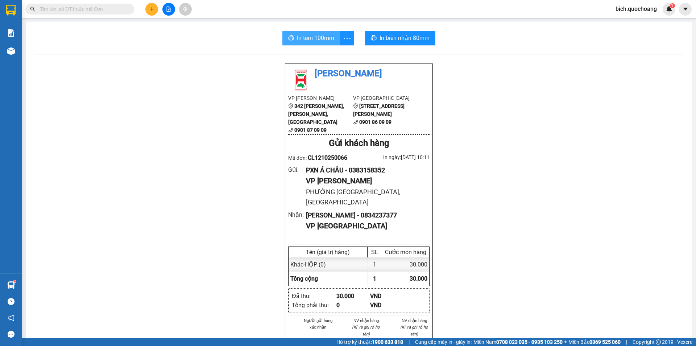
click at [297, 33] on button "In tem 100mm" at bounding box center [312, 38] width 58 height 15
click at [82, 11] on input "text" at bounding box center [83, 9] width 86 height 8
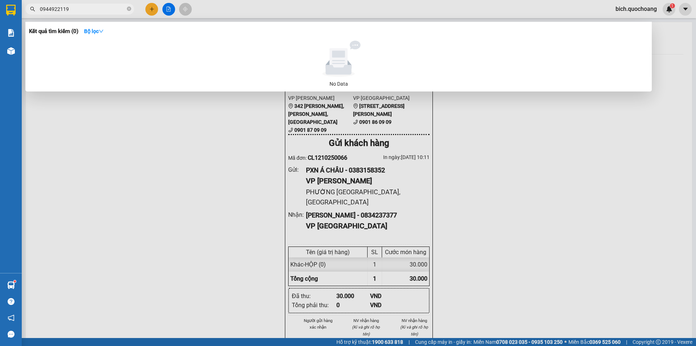
type input "0944922119"
click at [127, 9] on span "0944922119" at bounding box center [79, 9] width 109 height 11
click at [128, 9] on icon "close-circle" at bounding box center [129, 9] width 4 height 4
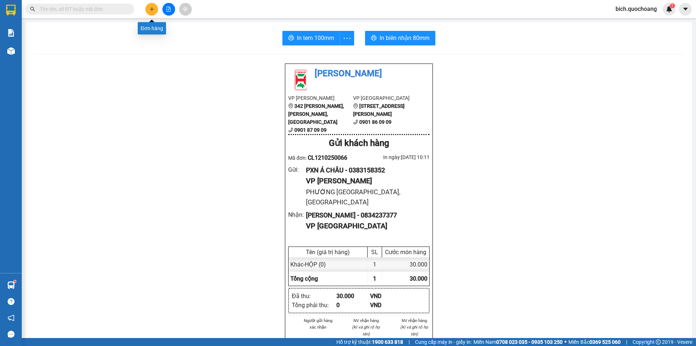
click at [150, 5] on button at bounding box center [151, 9] width 13 height 13
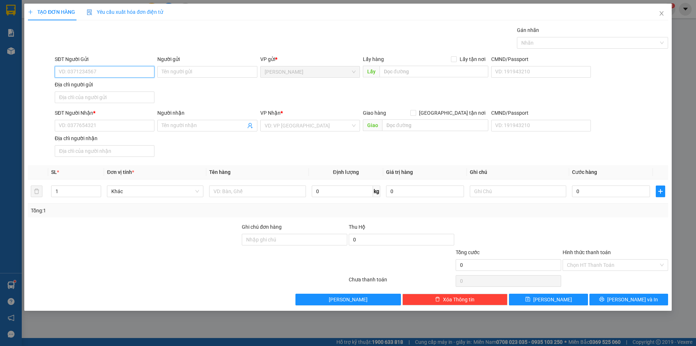
click at [89, 72] on input "SĐT Người Gửi" at bounding box center [105, 72] width 100 height 12
type input "0389992843"
click at [125, 86] on div "0389992843 - NGUYỄN THỊ LỆ THỦY" at bounding box center [104, 86] width 91 height 8
type input "NGUYỄN THỊ LỆ THỦY"
type input "0389992843"
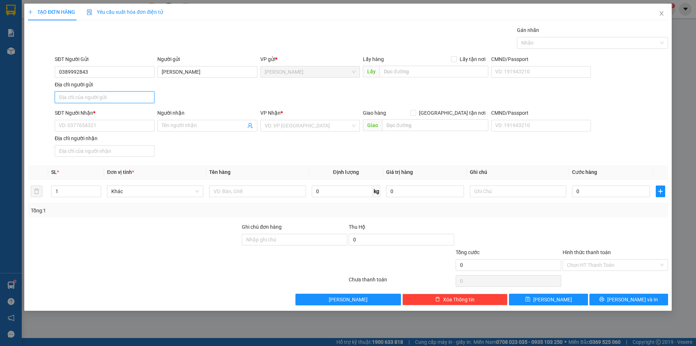
click at [109, 97] on input "Địa chỉ người gửi" at bounding box center [105, 97] width 100 height 12
type input "PHƯỜNG CAO LÃNH,TỈNH ĐỒNG THÁP"
click at [96, 125] on input "SĐT Người Nhận *" at bounding box center [105, 126] width 100 height 12
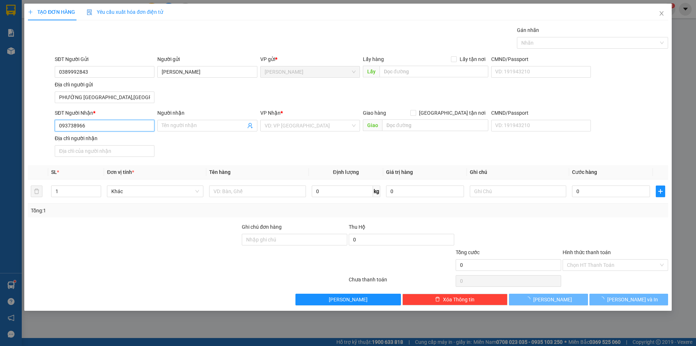
type input "0937389664"
click at [99, 136] on div "0937389664 - VÂN" at bounding box center [104, 140] width 91 height 8
type input "VÂN"
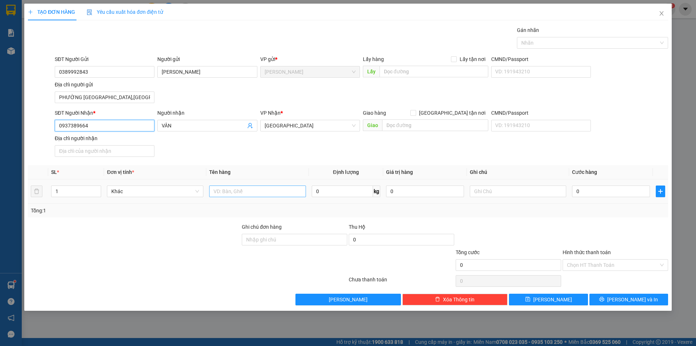
type input "0937389664"
click at [223, 188] on input "text" at bounding box center [257, 191] width 96 height 12
click at [231, 189] on input "THÙN G LẠNH" at bounding box center [257, 191] width 96 height 12
type input "THÙNG LẠNH"
click at [606, 193] on input "0" at bounding box center [611, 191] width 78 height 12
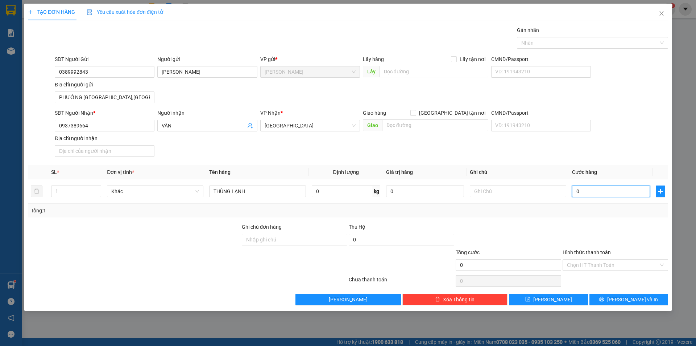
type input "5"
type input "50"
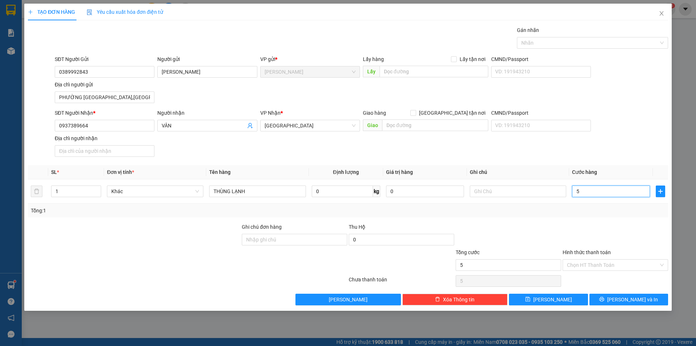
type input "50"
type input "50.000"
click at [644, 266] on input "Hình thức thanh toán" at bounding box center [613, 264] width 92 height 11
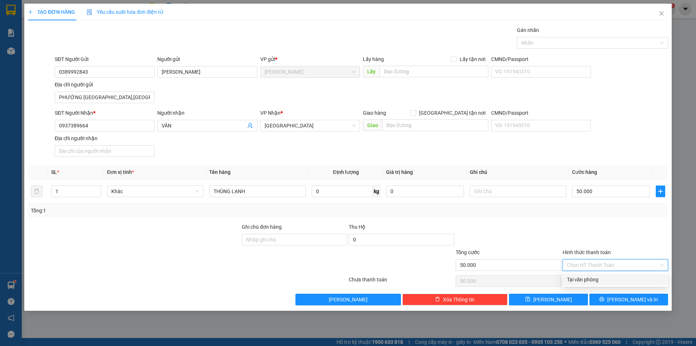
click at [606, 280] on div "Tại văn phòng" at bounding box center [615, 279] width 97 height 8
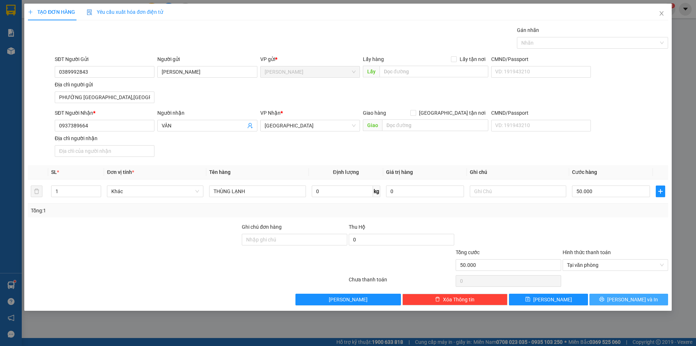
click at [605, 301] on icon "printer" at bounding box center [602, 298] width 5 height 5
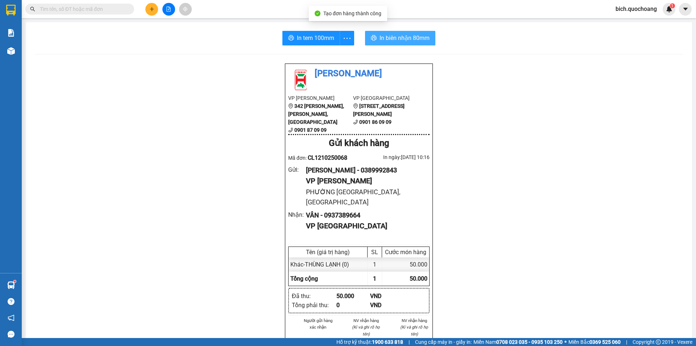
click at [398, 40] on span "In biên nhận 80mm" at bounding box center [405, 37] width 50 height 9
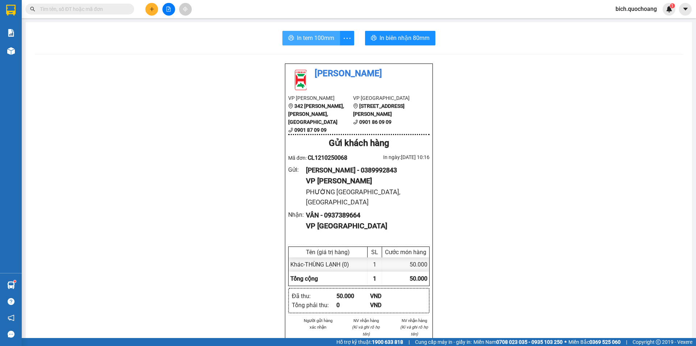
click at [325, 39] on span "In tem 100mm" at bounding box center [315, 37] width 37 height 9
click at [88, 9] on input "text" at bounding box center [83, 9] width 86 height 8
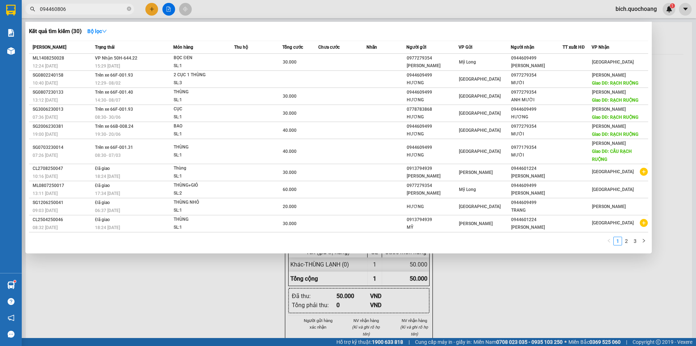
type input "0944608068"
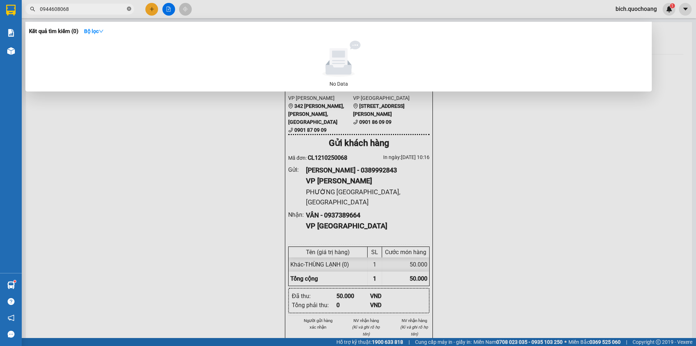
click at [131, 11] on icon "close-circle" at bounding box center [129, 9] width 4 height 4
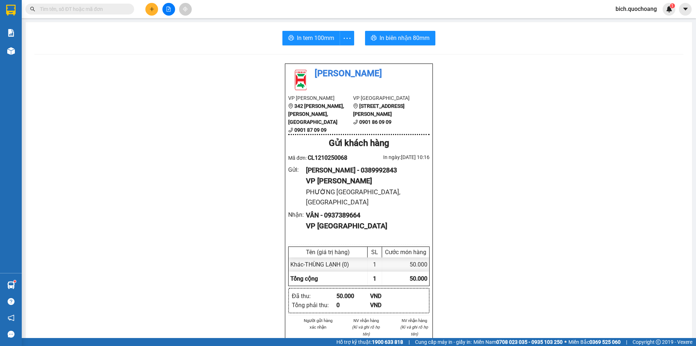
click at [88, 9] on input "text" at bounding box center [83, 9] width 86 height 8
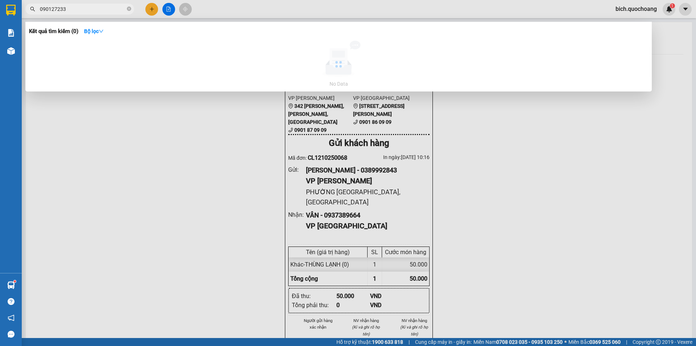
type input "0901272339"
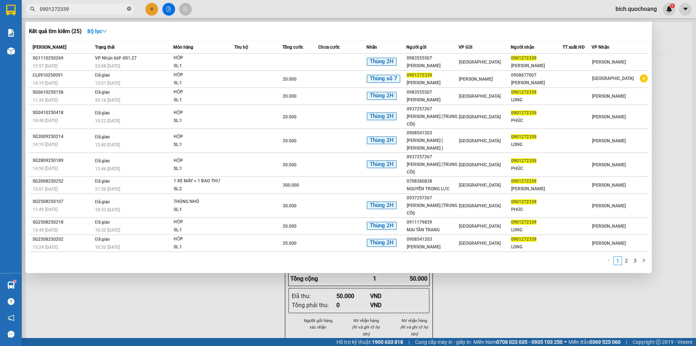
click at [127, 10] on icon "close-circle" at bounding box center [129, 9] width 4 height 4
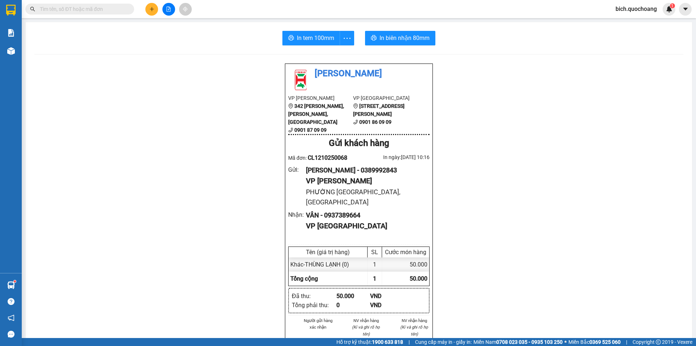
click at [122, 10] on input "text" at bounding box center [83, 9] width 86 height 8
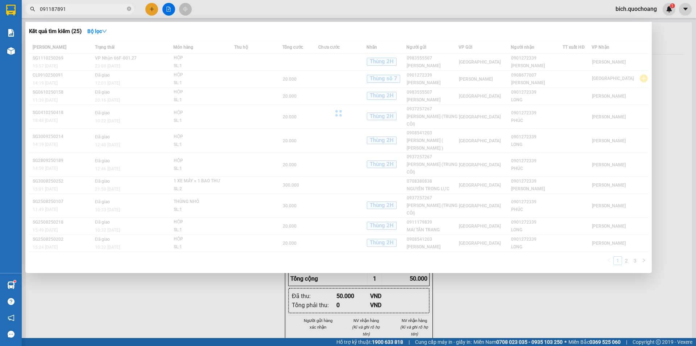
type input "0911878913"
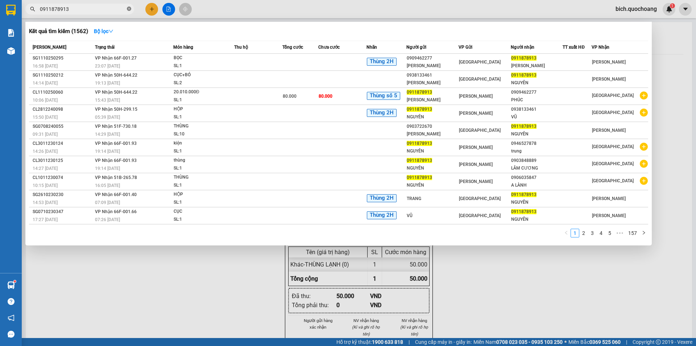
click at [128, 7] on span at bounding box center [129, 9] width 4 height 7
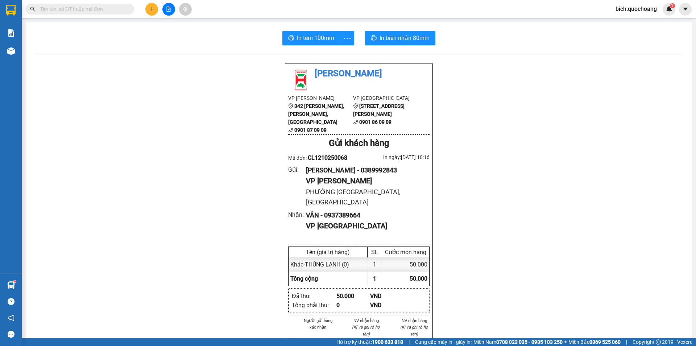
click at [93, 7] on input "text" at bounding box center [83, 9] width 86 height 8
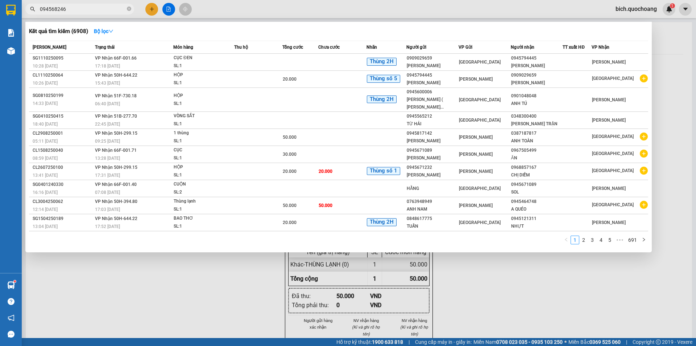
type input "0945682468"
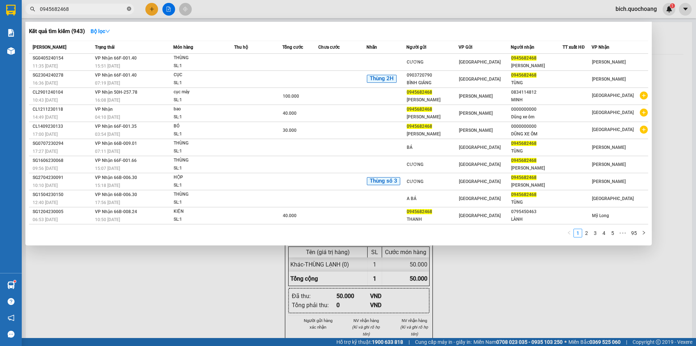
click at [130, 11] on icon "close-circle" at bounding box center [129, 9] width 4 height 4
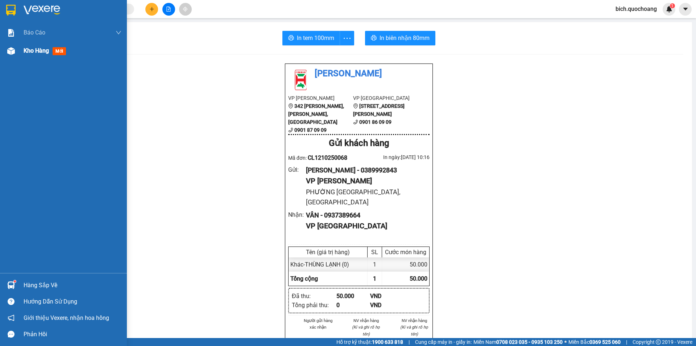
click at [36, 52] on span "Kho hàng" at bounding box center [36, 50] width 25 height 7
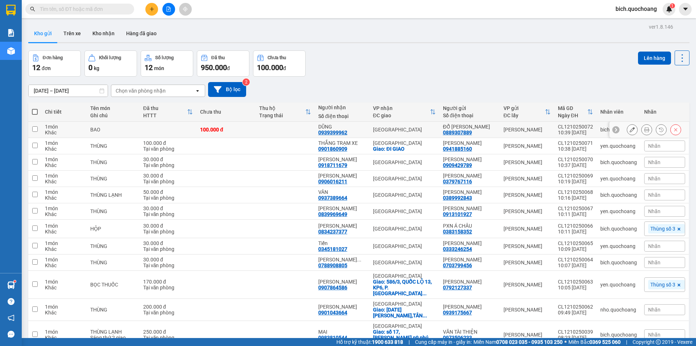
click at [645, 130] on icon at bounding box center [647, 129] width 5 height 5
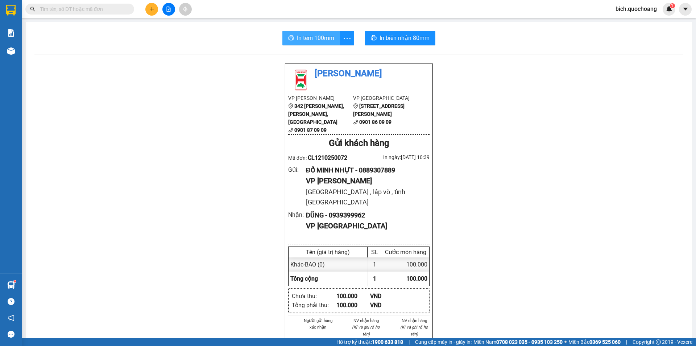
click at [312, 34] on span "In tem 100mm" at bounding box center [315, 37] width 37 height 9
click at [388, 41] on span "In biên nhận 80mm" at bounding box center [405, 37] width 50 height 9
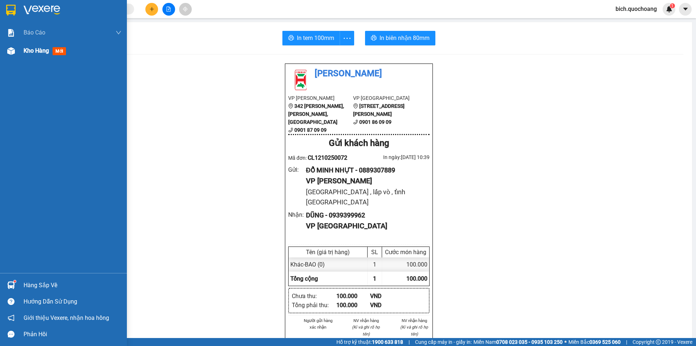
click at [29, 52] on span "Kho hàng" at bounding box center [36, 50] width 25 height 7
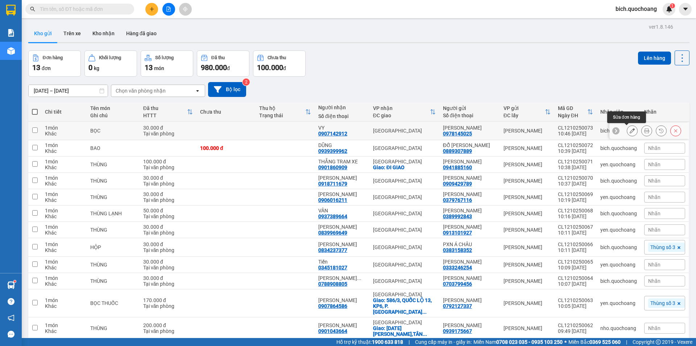
click at [645, 130] on icon at bounding box center [647, 130] width 5 height 5
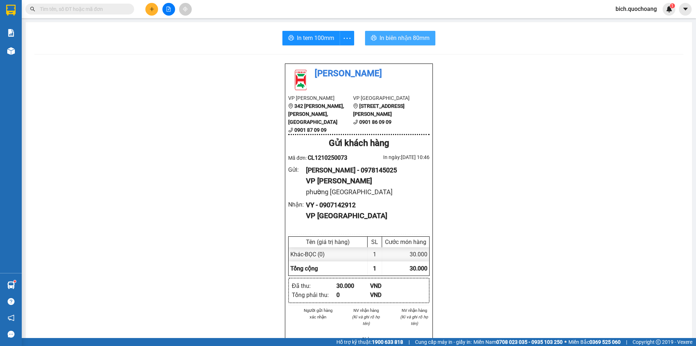
click at [382, 34] on span "In biên nhận 80mm" at bounding box center [405, 37] width 50 height 9
click at [314, 36] on span "In tem 100mm" at bounding box center [315, 37] width 37 height 9
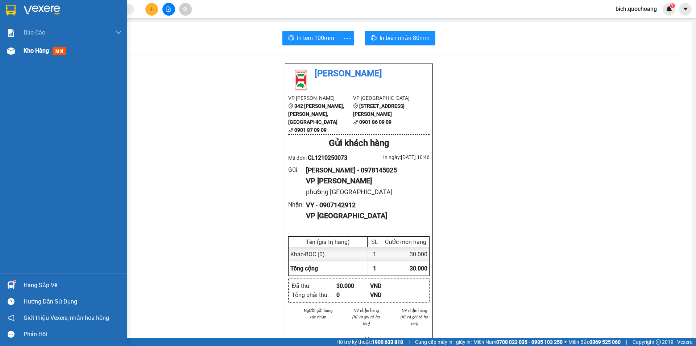
click at [40, 52] on span "Kho hàng" at bounding box center [36, 50] width 25 height 7
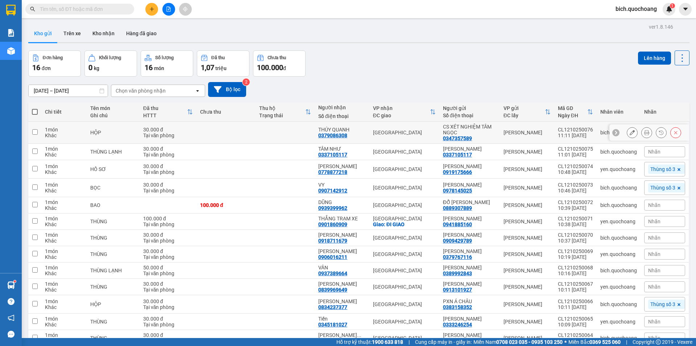
click at [642, 129] on button at bounding box center [647, 132] width 10 height 13
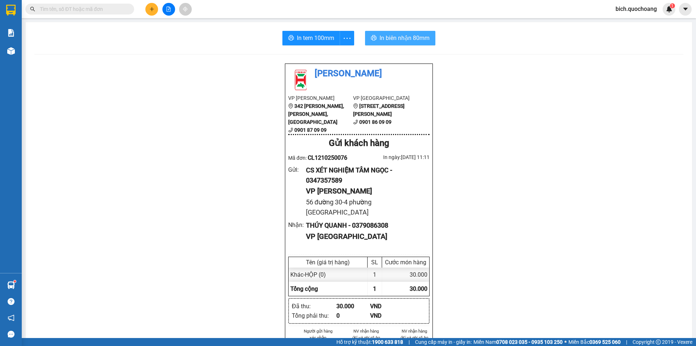
click at [380, 35] on span "In biên nhận 80mm" at bounding box center [405, 37] width 50 height 9
click at [309, 41] on span "In tem 100mm" at bounding box center [315, 37] width 37 height 9
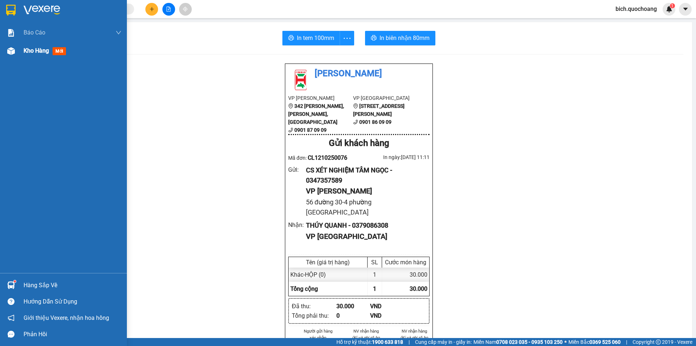
click at [39, 48] on span "Kho hàng" at bounding box center [36, 50] width 25 height 7
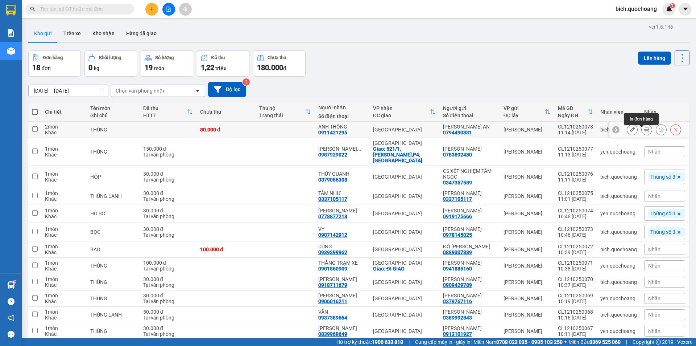
click at [642, 130] on button at bounding box center [647, 129] width 10 height 13
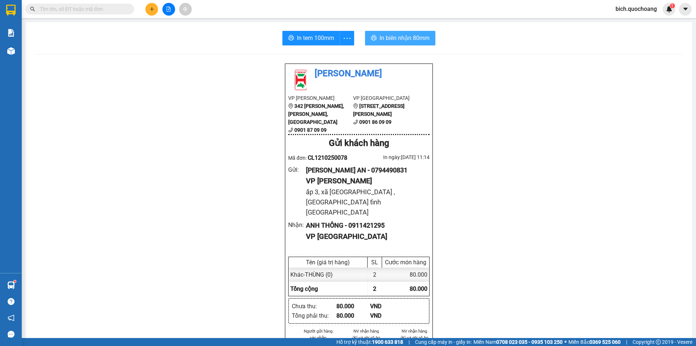
click at [418, 34] on span "In biên nhận 80mm" at bounding box center [405, 37] width 50 height 9
click at [306, 40] on span "In tem 100mm" at bounding box center [315, 37] width 37 height 9
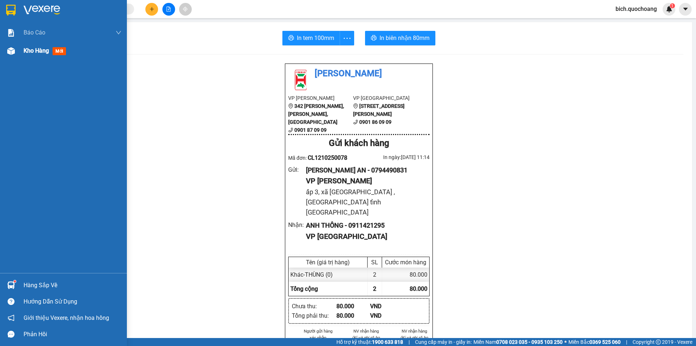
click at [28, 47] on span "Kho hàng" at bounding box center [36, 50] width 25 height 7
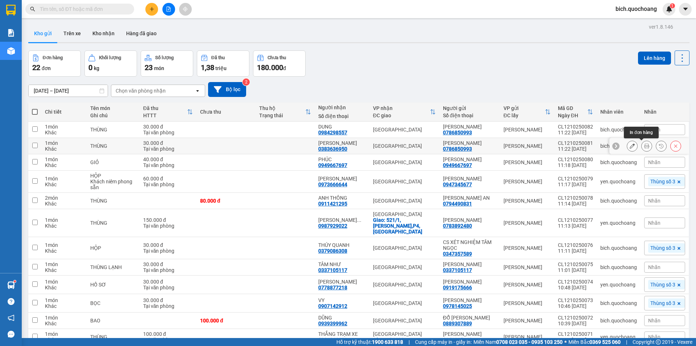
click at [645, 145] on icon at bounding box center [647, 145] width 5 height 5
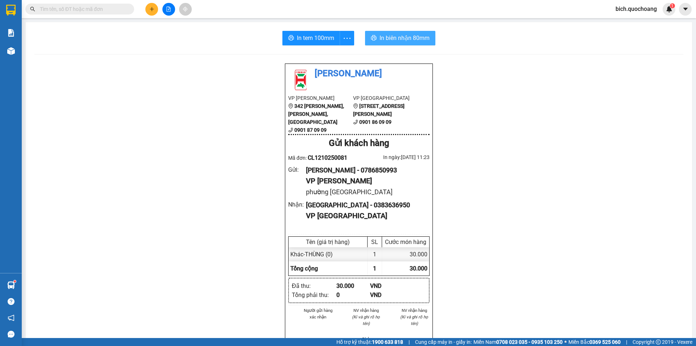
click at [404, 37] on span "In biên nhận 80mm" at bounding box center [405, 37] width 50 height 9
click at [311, 34] on span "In tem 100mm" at bounding box center [315, 37] width 37 height 9
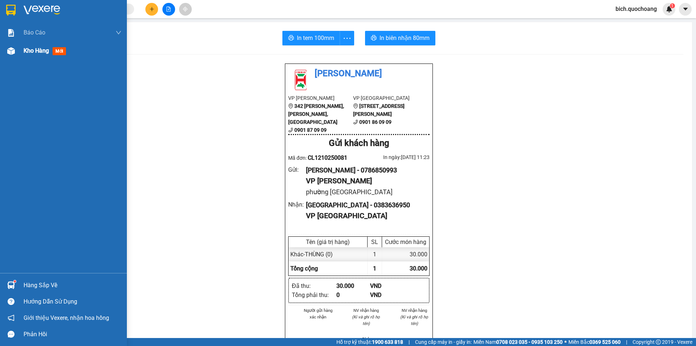
click at [38, 43] on div "Kho hàng mới" at bounding box center [73, 51] width 98 height 18
click at [42, 52] on span "Kho hàng" at bounding box center [36, 50] width 25 height 7
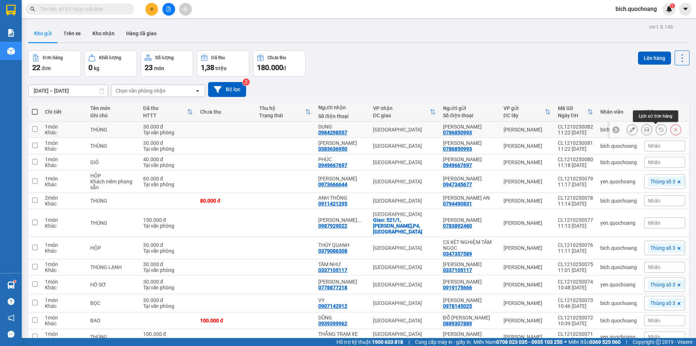
click at [642, 128] on button at bounding box center [647, 129] width 10 height 13
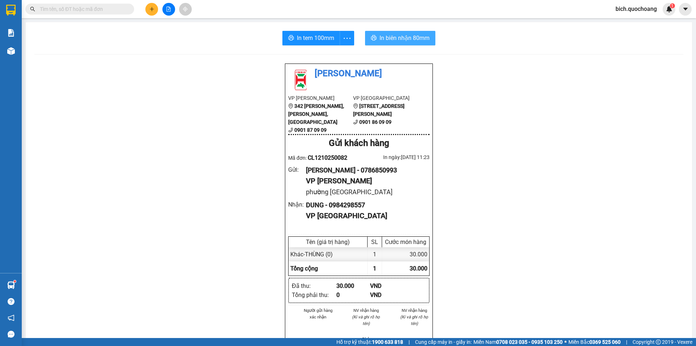
click at [385, 38] on span "In biên nhận 80mm" at bounding box center [405, 37] width 50 height 9
click at [305, 41] on span "In tem 100mm" at bounding box center [315, 37] width 37 height 9
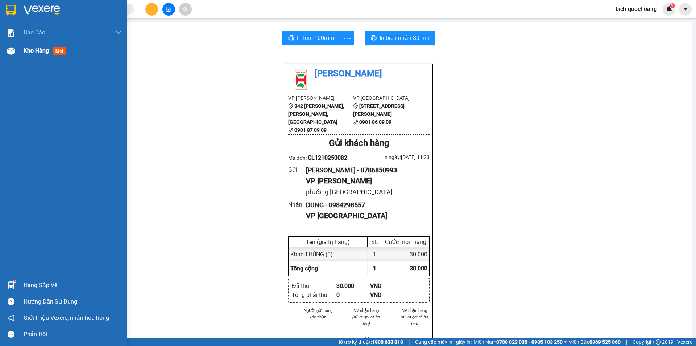
click at [42, 53] on span "Kho hàng" at bounding box center [36, 50] width 25 height 7
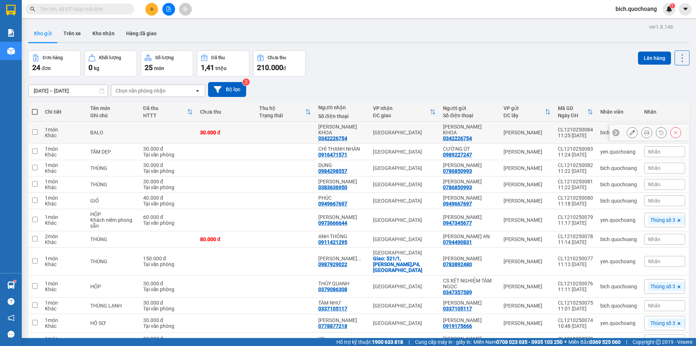
click at [642, 128] on div at bounding box center [647, 132] width 11 height 11
click at [645, 130] on icon at bounding box center [647, 132] width 5 height 5
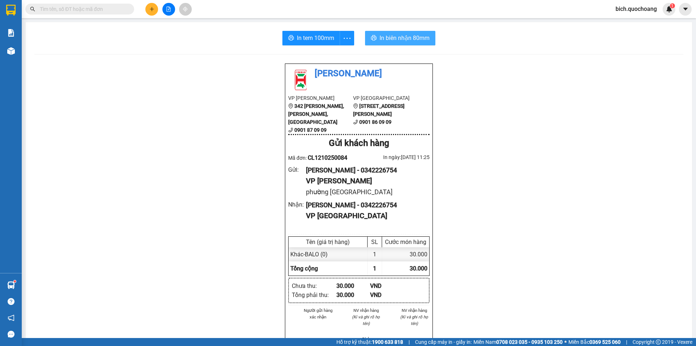
click at [395, 37] on span "In biên nhận 80mm" at bounding box center [405, 37] width 50 height 9
click at [304, 39] on span "In tem 100mm" at bounding box center [315, 37] width 37 height 9
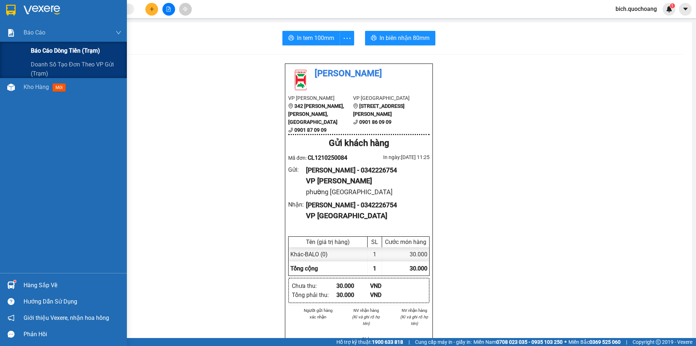
click at [50, 47] on span "Báo cáo dòng tiền (trạm)" at bounding box center [65, 50] width 69 height 9
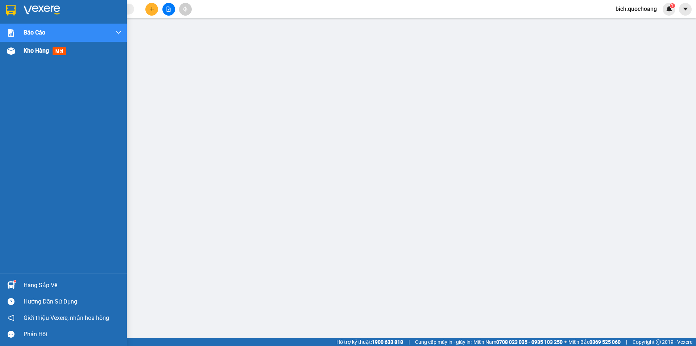
click at [21, 51] on div "Kho hàng mới" at bounding box center [63, 51] width 127 height 18
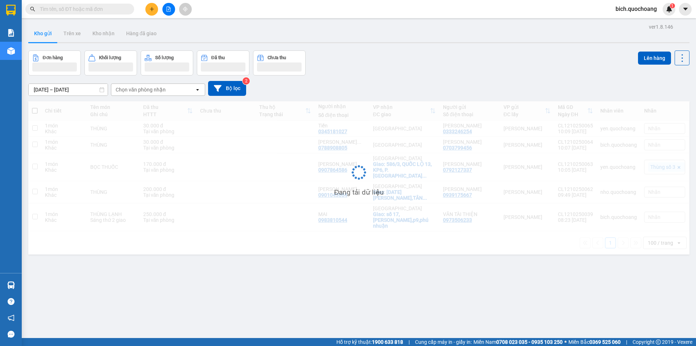
click at [91, 11] on input "text" at bounding box center [83, 9] width 86 height 8
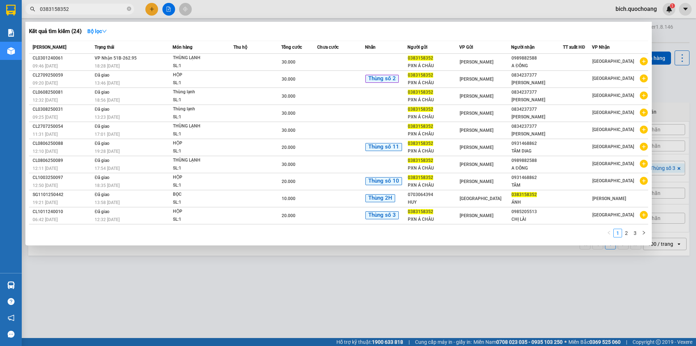
type input "0383158352"
drag, startPoint x: 128, startPoint y: 4, endPoint x: 127, endPoint y: 8, distance: 3.8
click at [128, 7] on span "0383158352" at bounding box center [79, 9] width 109 height 11
click at [127, 8] on icon "close-circle" at bounding box center [129, 9] width 4 height 4
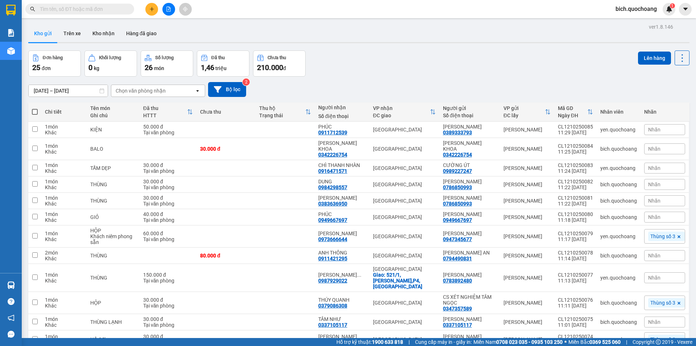
click at [103, 10] on input "text" at bounding box center [83, 9] width 86 height 8
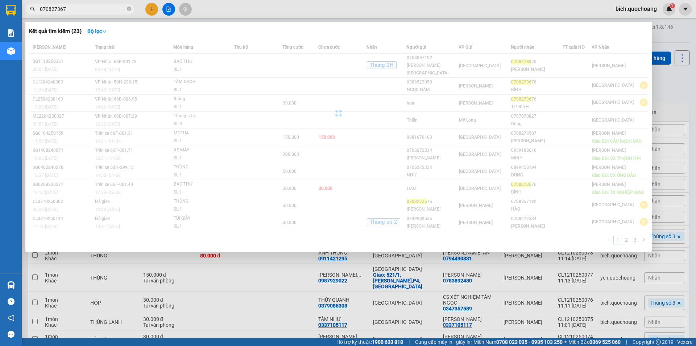
type input "0708273676"
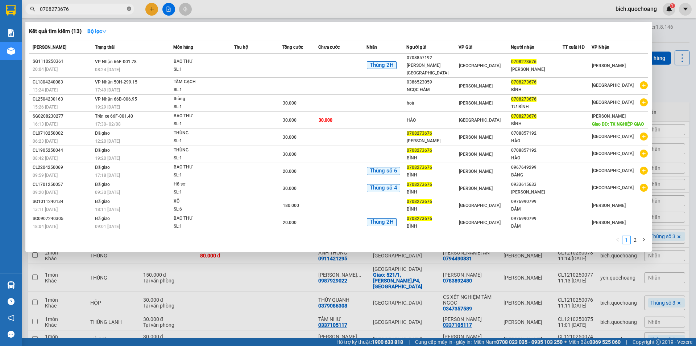
click at [130, 8] on icon "close-circle" at bounding box center [129, 9] width 4 height 4
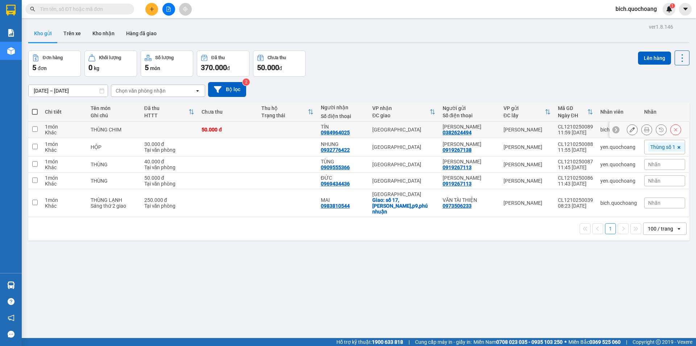
click at [645, 129] on icon at bounding box center [647, 129] width 5 height 5
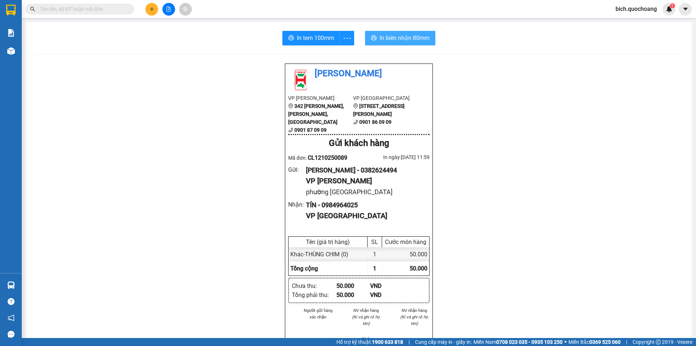
click at [385, 33] on button "In biên nhận 80mm" at bounding box center [400, 38] width 70 height 15
click at [312, 34] on span "In tem 100mm" at bounding box center [315, 37] width 37 height 9
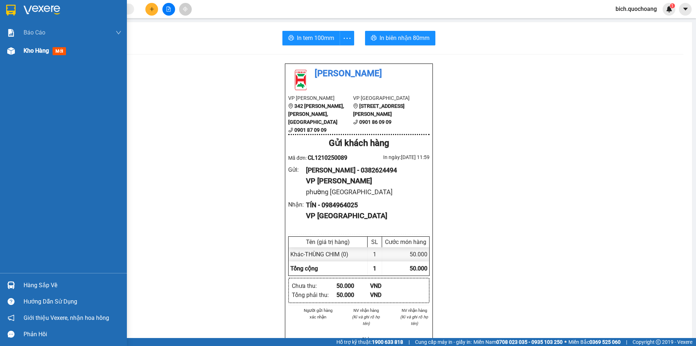
click at [31, 49] on span "Kho hàng" at bounding box center [36, 50] width 25 height 7
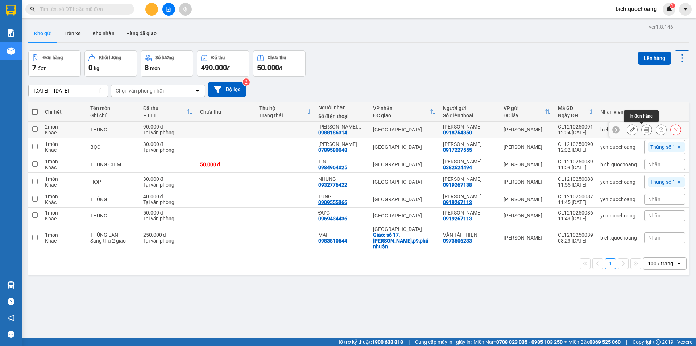
click at [645, 130] on icon at bounding box center [647, 129] width 5 height 5
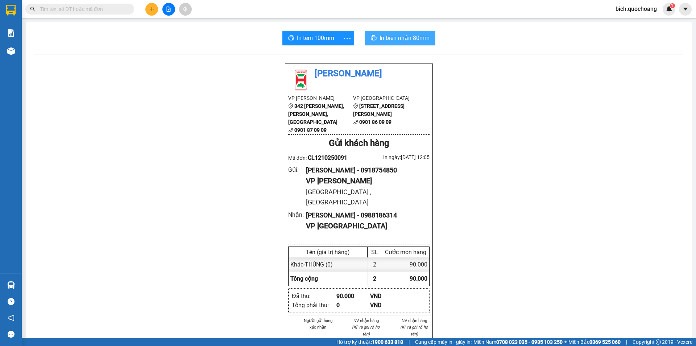
click at [380, 32] on button "In biên nhận 80mm" at bounding box center [400, 38] width 70 height 15
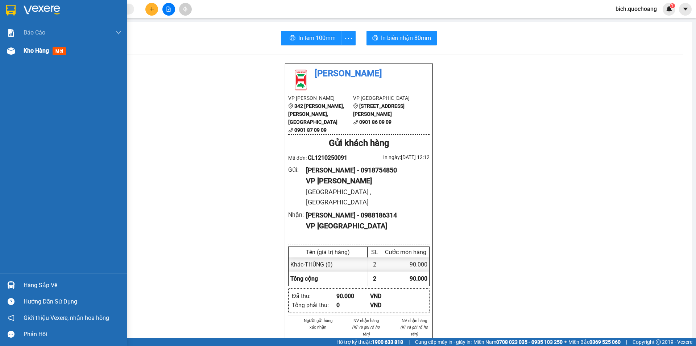
click at [36, 42] on div "Kho hàng mới" at bounding box center [73, 51] width 98 height 18
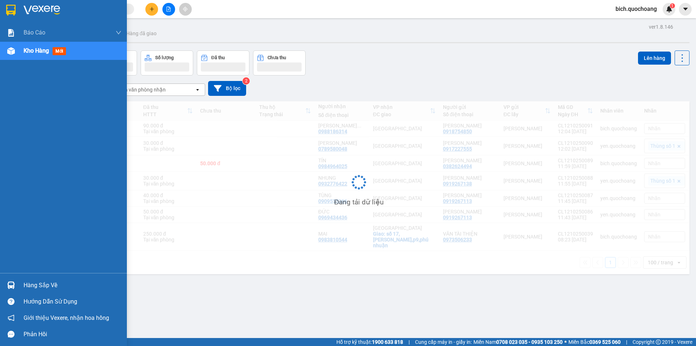
click at [35, 58] on div "Kho hàng mới" at bounding box center [73, 51] width 98 height 18
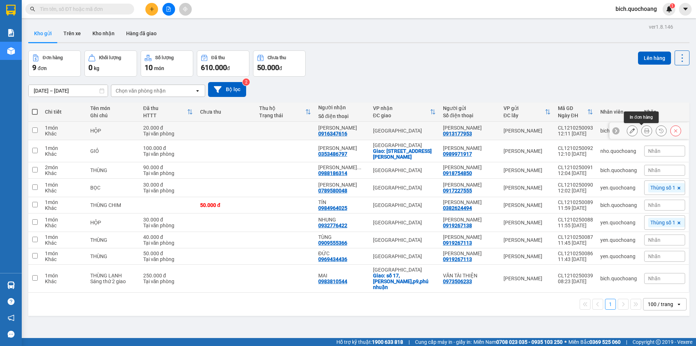
click at [645, 132] on icon at bounding box center [647, 130] width 5 height 5
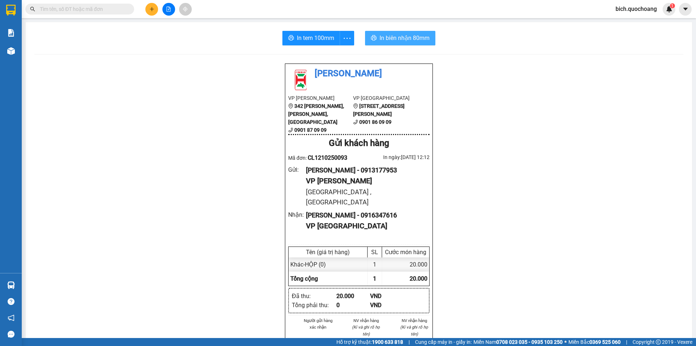
click at [412, 40] on span "In biên nhận 80mm" at bounding box center [405, 37] width 50 height 9
click at [325, 37] on span "In tem 100mm" at bounding box center [315, 37] width 37 height 9
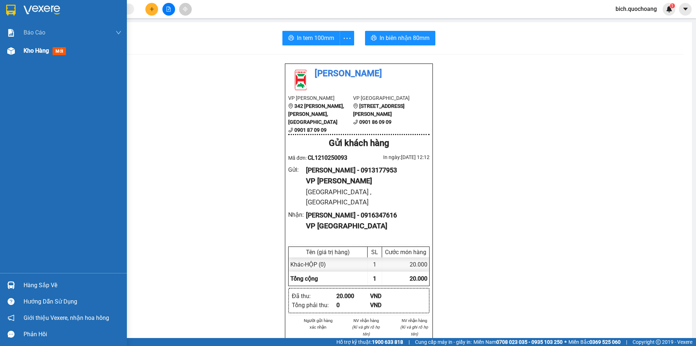
click at [36, 50] on span "Kho hàng" at bounding box center [36, 50] width 25 height 7
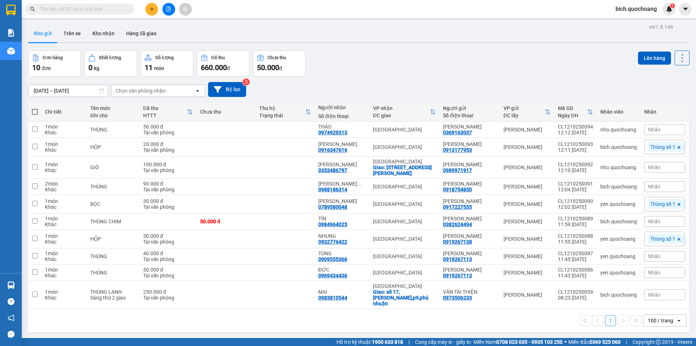
scroll to position [33, 0]
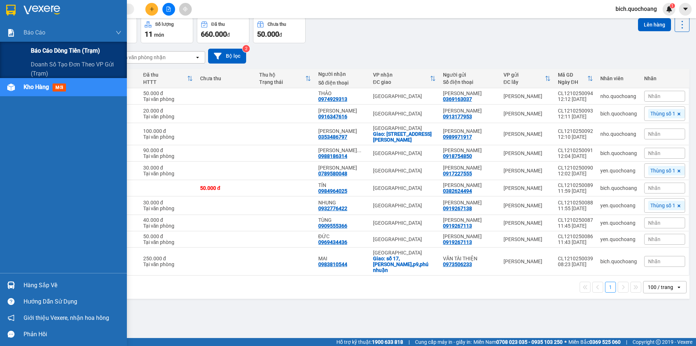
click at [41, 49] on span "Báo cáo dòng tiền (trạm)" at bounding box center [65, 50] width 69 height 9
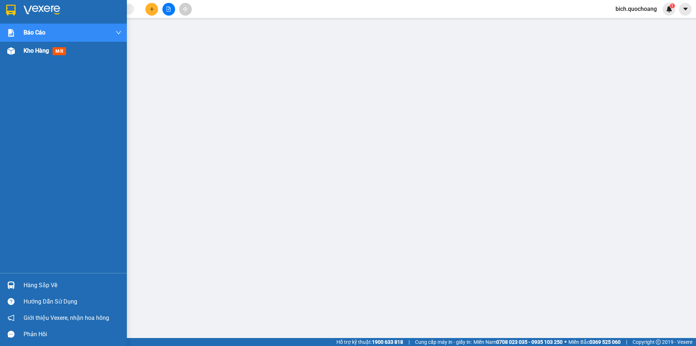
click at [30, 50] on span "Kho hàng" at bounding box center [36, 50] width 25 height 7
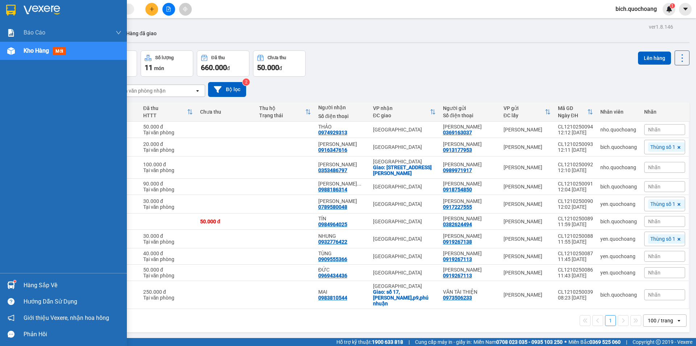
click at [45, 283] on div "Hàng sắp về" at bounding box center [73, 285] width 98 height 11
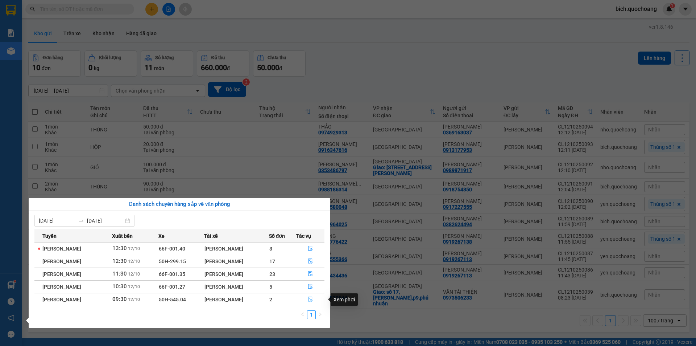
click at [315, 301] on button "button" at bounding box center [311, 299] width 28 height 12
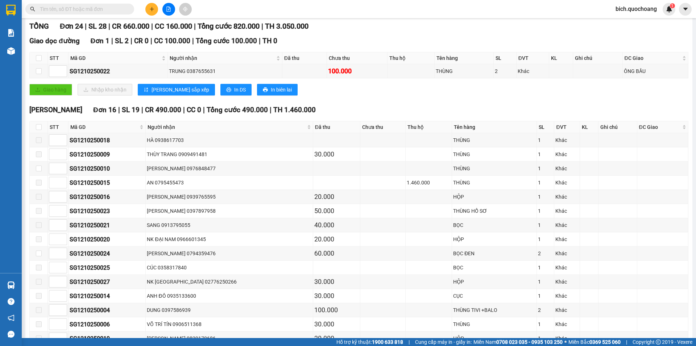
scroll to position [139, 0]
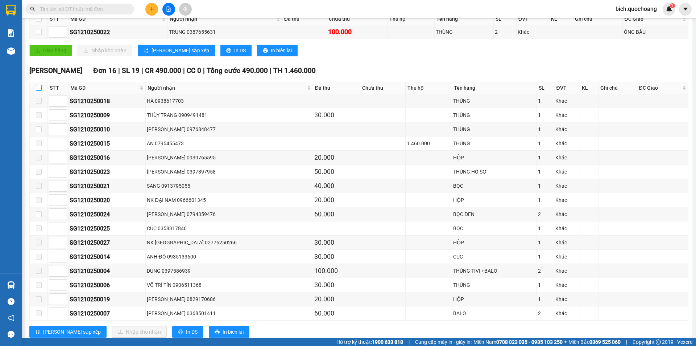
click at [36, 86] on input "checkbox" at bounding box center [39, 88] width 6 height 6
checkbox input "true"
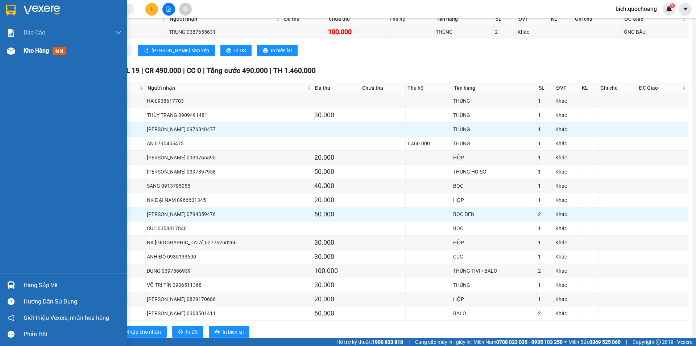
click at [37, 51] on span "Kho hàng" at bounding box center [36, 50] width 25 height 7
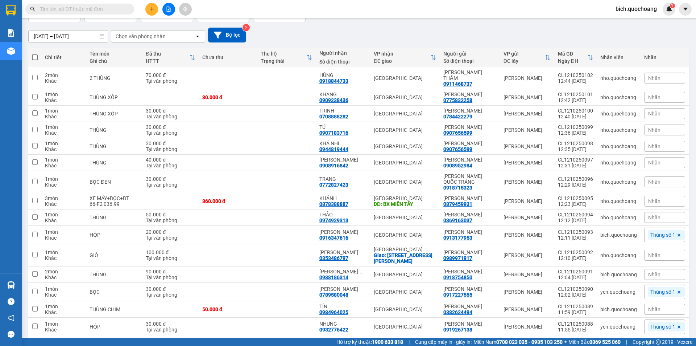
scroll to position [49, 0]
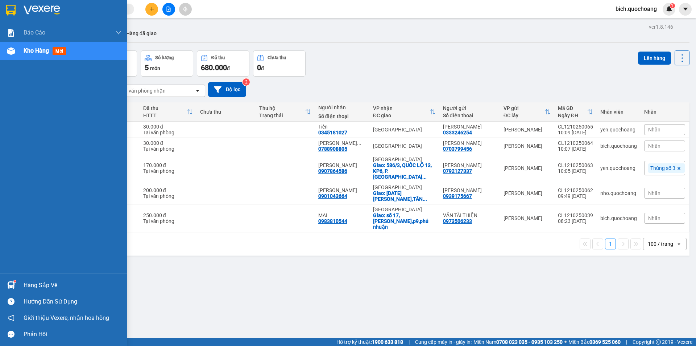
click at [32, 282] on div "Hàng sắp về" at bounding box center [73, 285] width 98 height 11
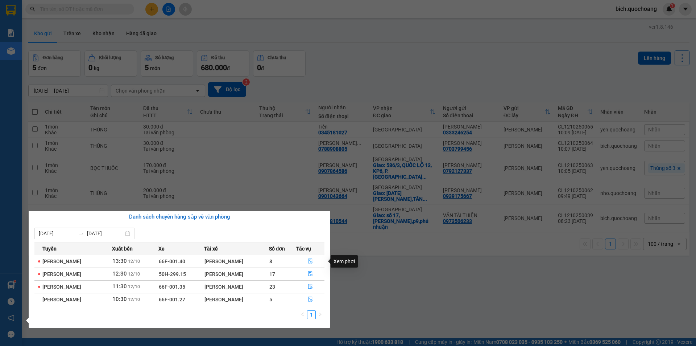
click at [311, 258] on button "button" at bounding box center [311, 261] width 28 height 12
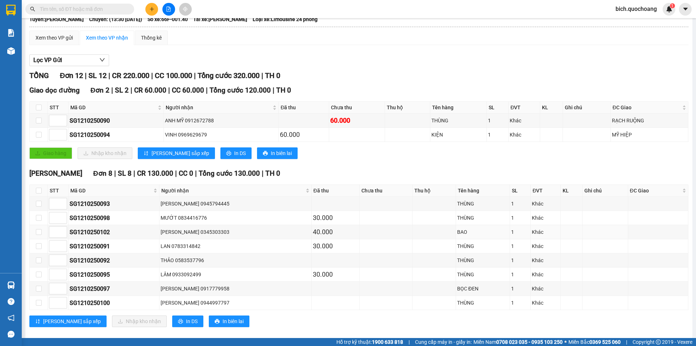
scroll to position [143, 0]
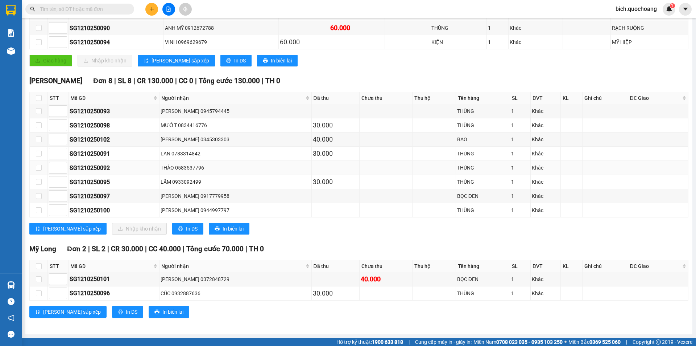
click at [178, 165] on div "THẢO 0583537796" at bounding box center [235, 168] width 149 height 8
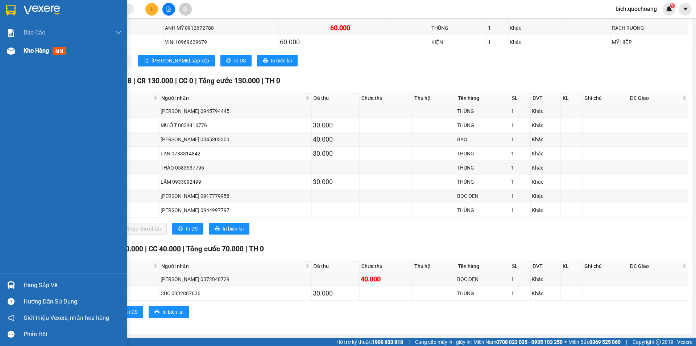
click at [38, 57] on div "Kho hàng mới" at bounding box center [73, 51] width 98 height 18
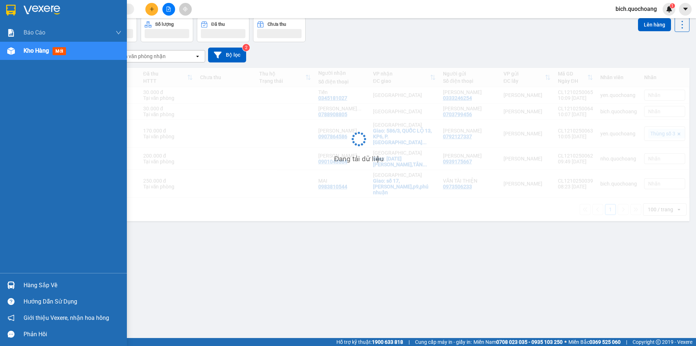
scroll to position [33, 0]
